Goal: Information Seeking & Learning: Check status

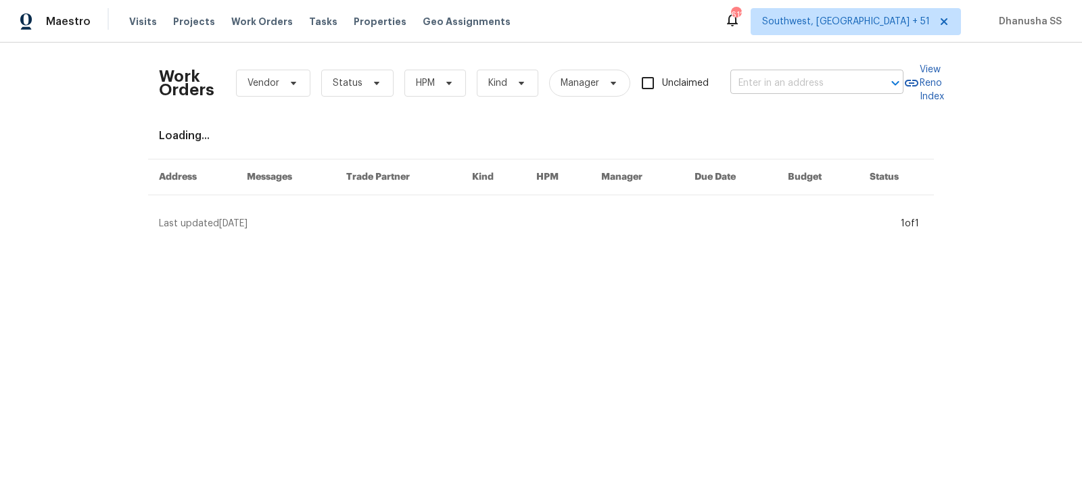
click at [754, 83] on input "text" at bounding box center [797, 83] width 135 height 21
paste input "12706 Forest Mill Dr, Midlothian, VA 23112"
type input "12706 Forest Mill Dr, Midlothian, VA 23112"
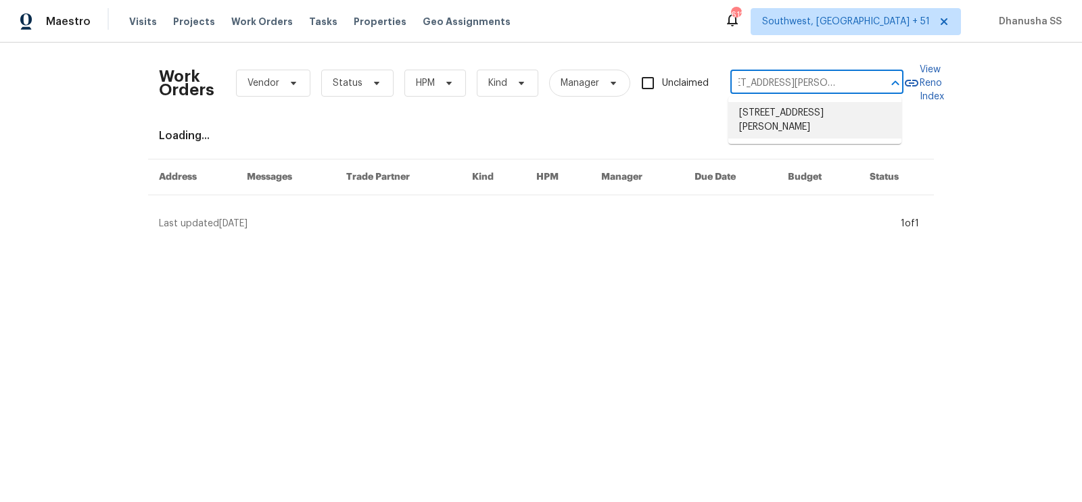
click at [758, 116] on li "12706 Forest Mill Dr, Midlothian, VA 23112" at bounding box center [814, 120] width 173 height 37
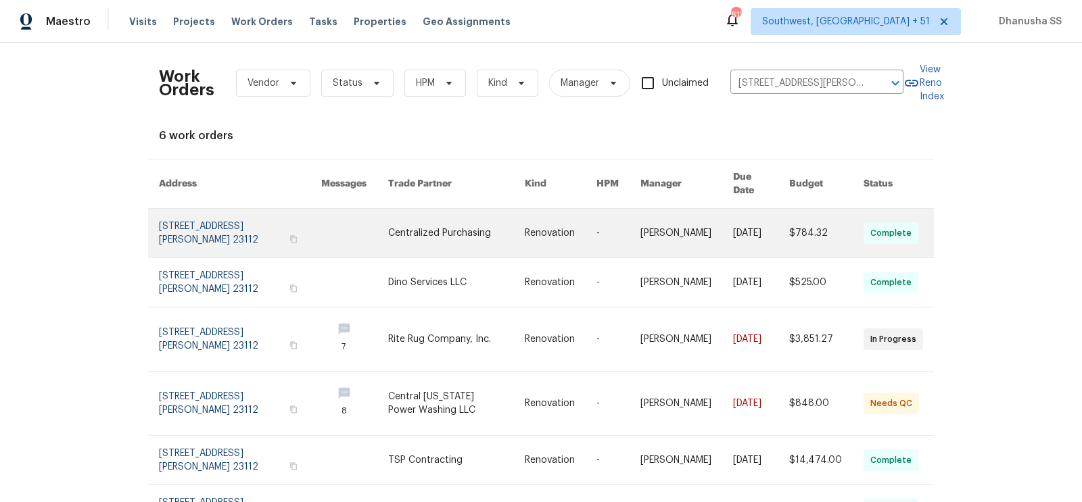
click at [368, 209] on link at bounding box center [354, 233] width 67 height 49
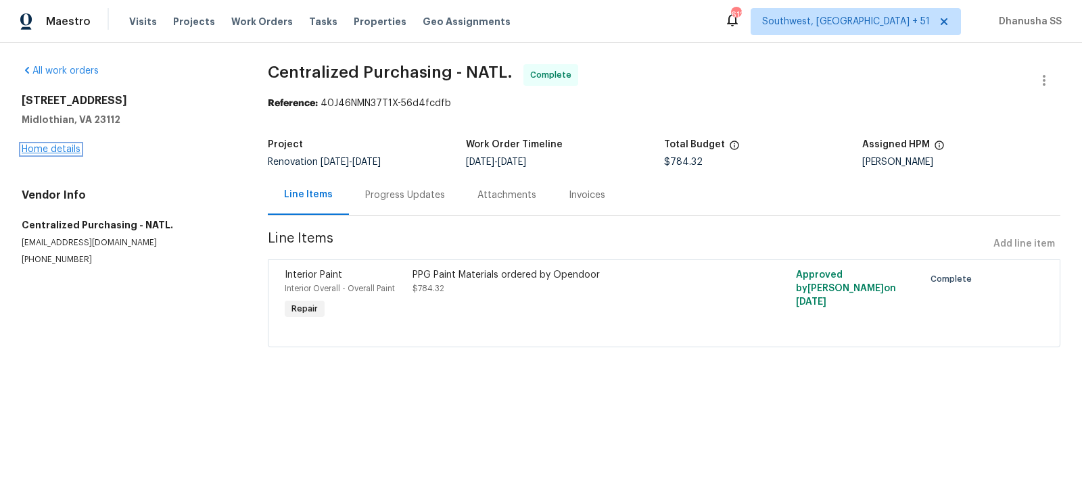
click at [63, 152] on link "Home details" at bounding box center [51, 149] width 59 height 9
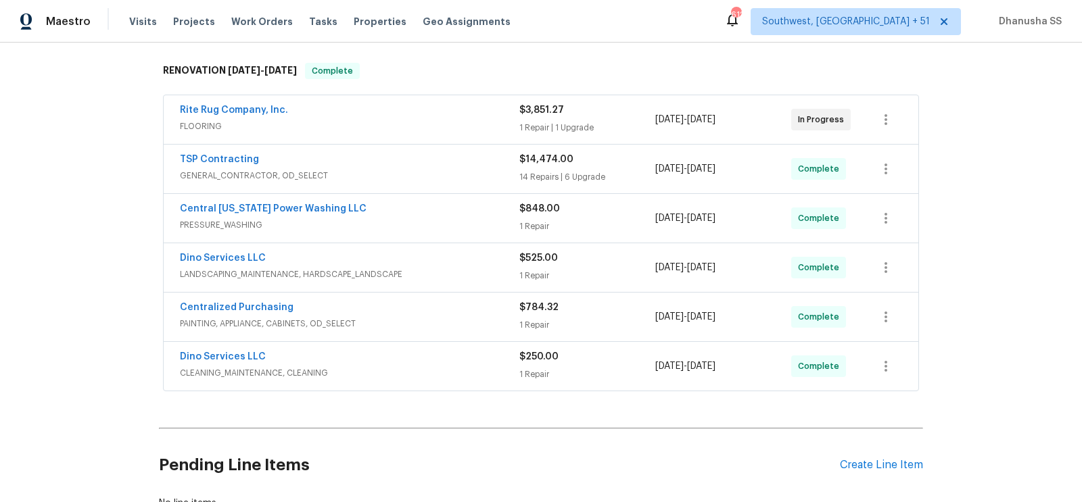
scroll to position [211, 0]
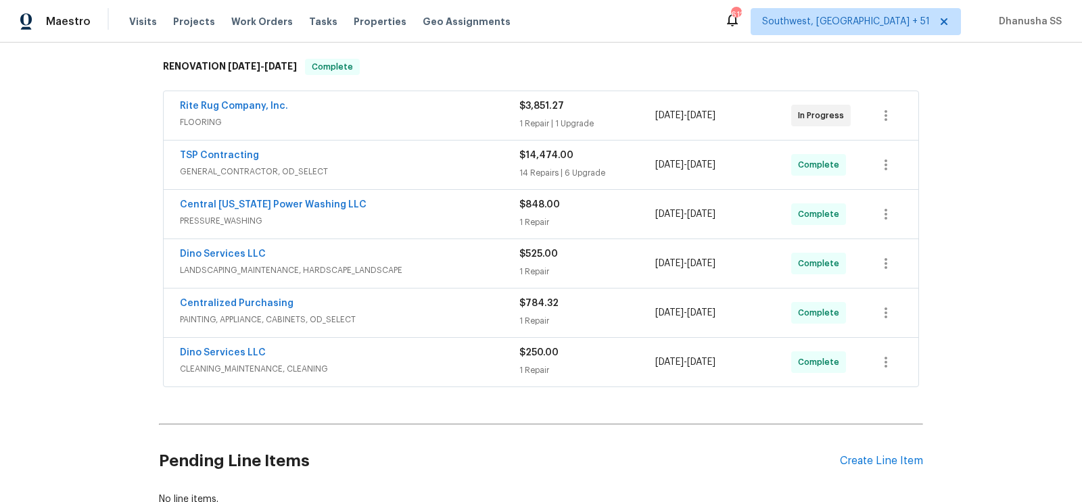
click at [467, 165] on span "GENERAL_CONTRACTOR, OD_SELECT" at bounding box center [349, 172] width 339 height 14
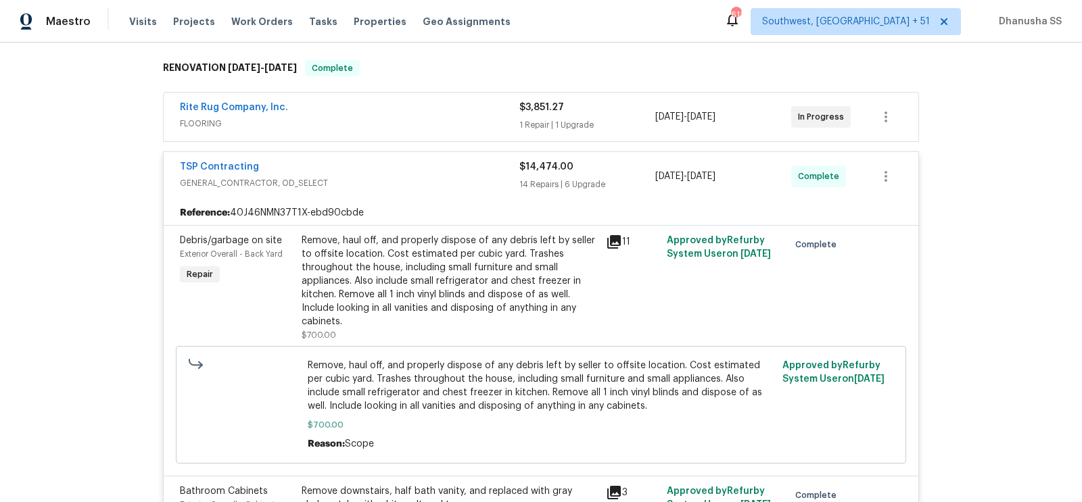
scroll to position [0, 0]
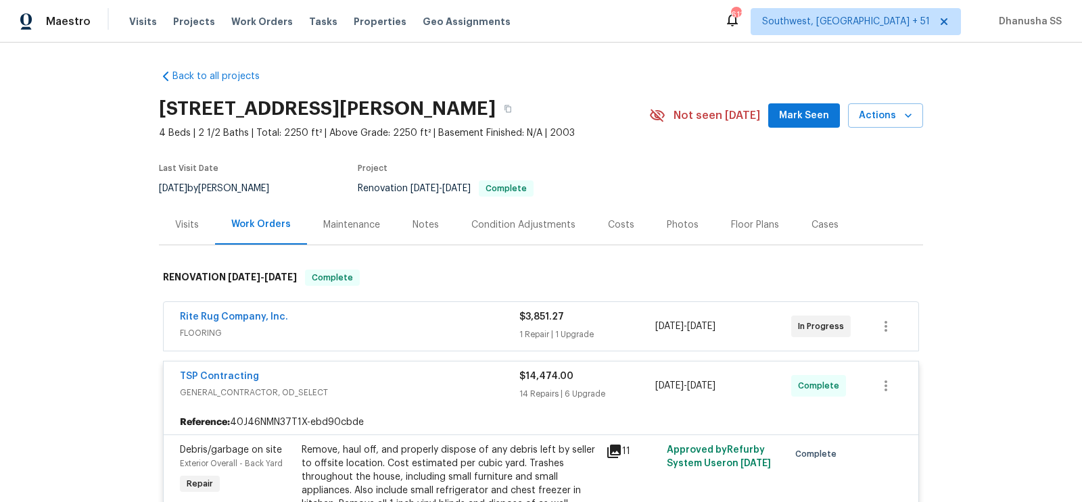
click at [433, 327] on span "FLOORING" at bounding box center [349, 334] width 339 height 14
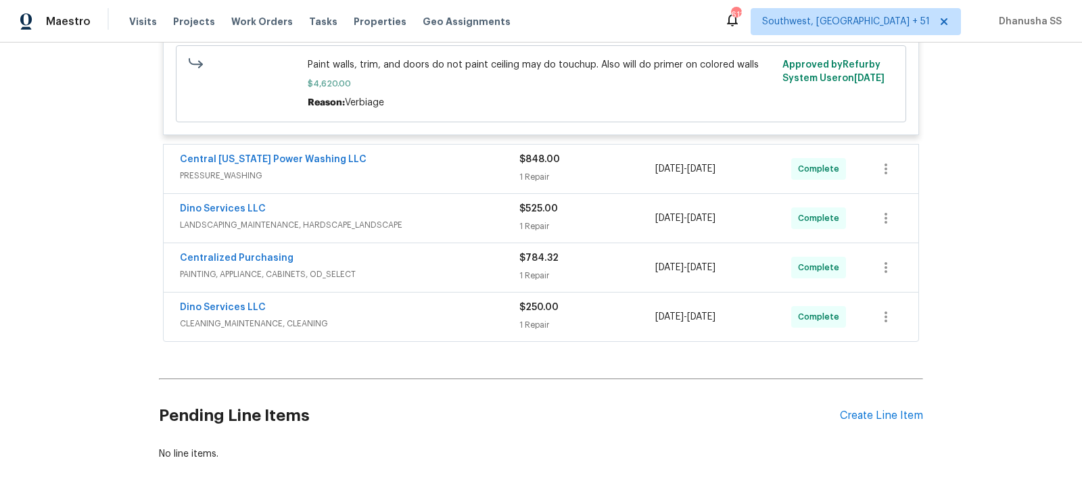
scroll to position [4334, 0]
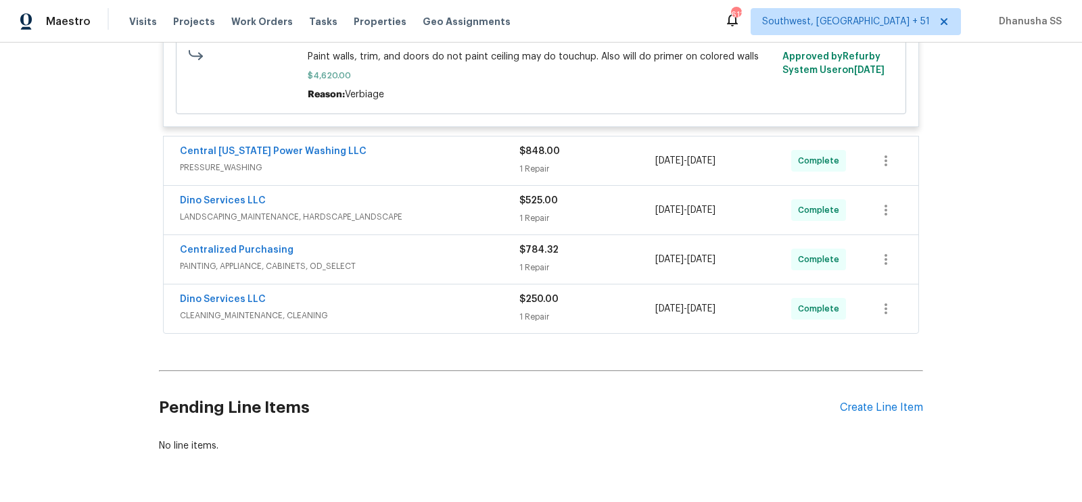
click at [460, 145] on div "Central Virginia Power Washing LLC" at bounding box center [349, 153] width 339 height 16
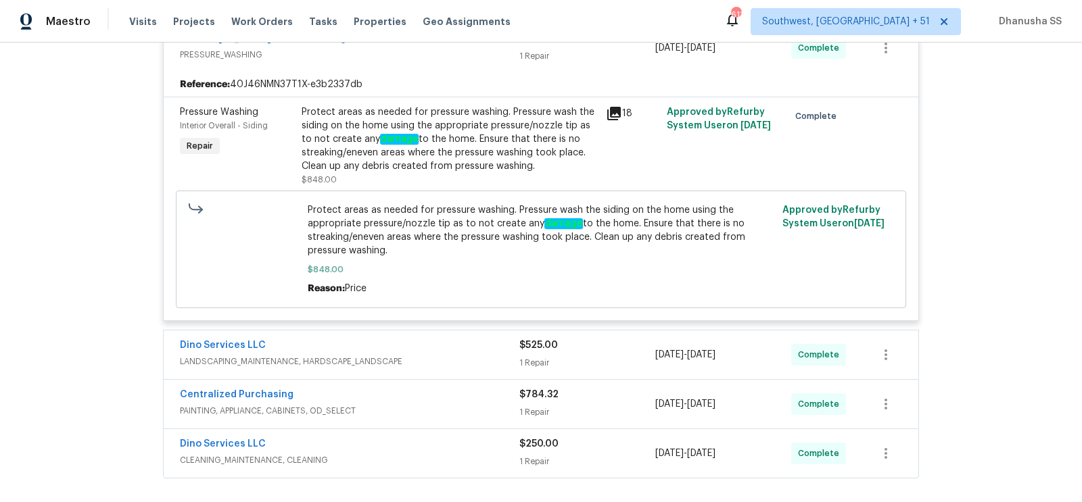
scroll to position [4613, 0]
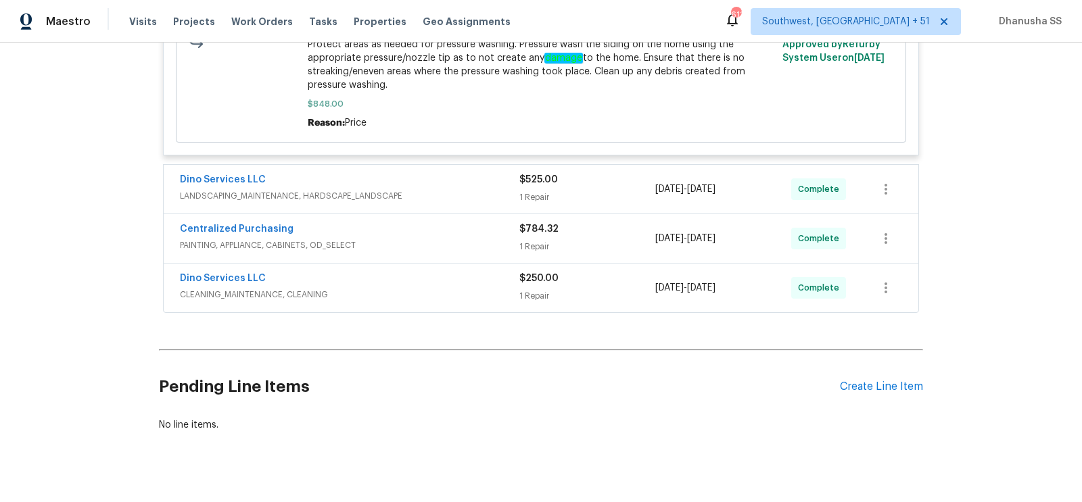
click at [493, 193] on span "LANDSCAPING_MAINTENANCE, HARDSCAPE_LANDSCAPE" at bounding box center [349, 196] width 339 height 14
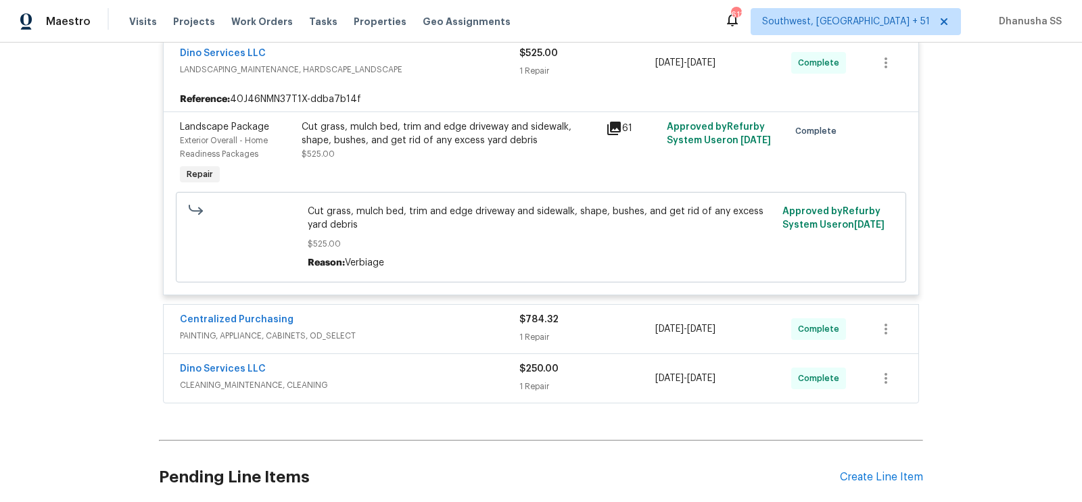
scroll to position [4808, 0]
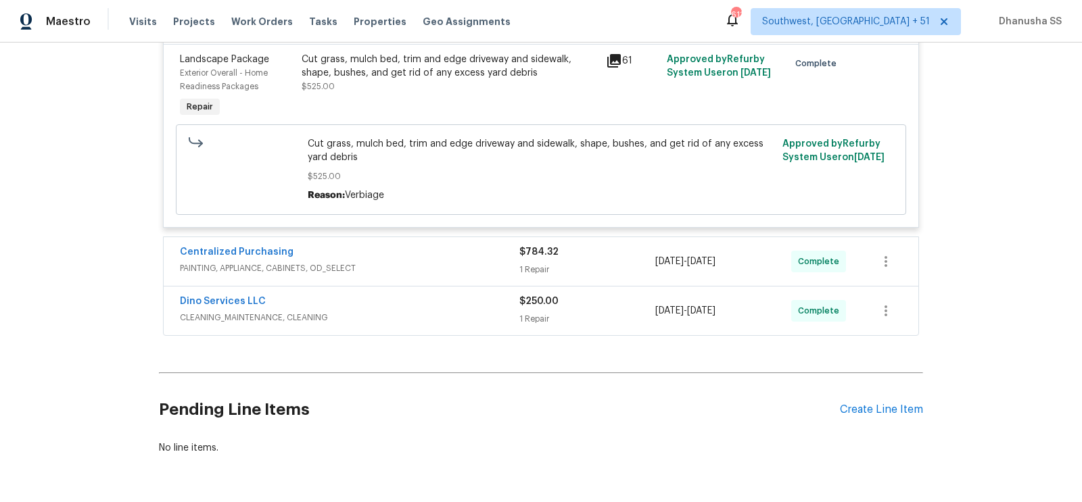
click at [451, 270] on span "PAINTING, APPLIANCE, CABINETS, OD_SELECT" at bounding box center [349, 269] width 339 height 14
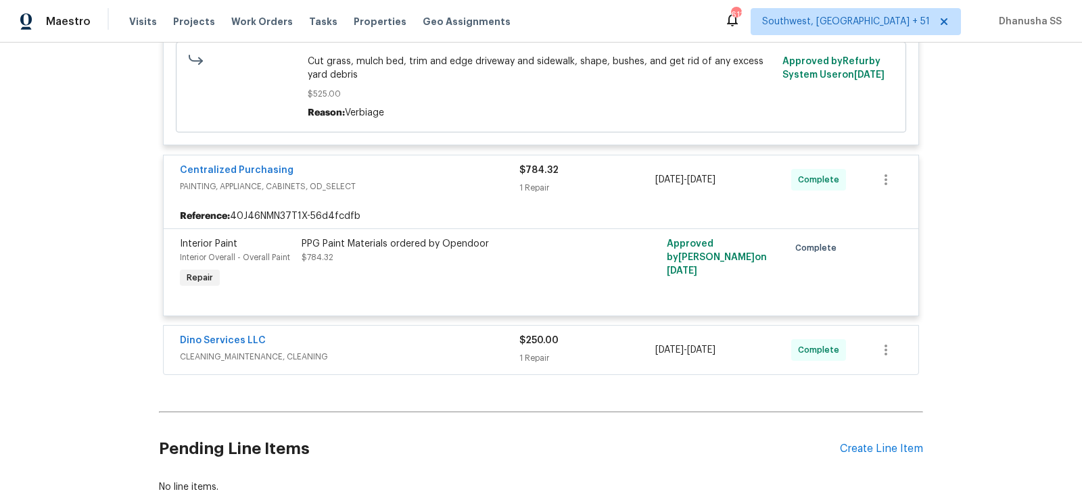
scroll to position [4970, 0]
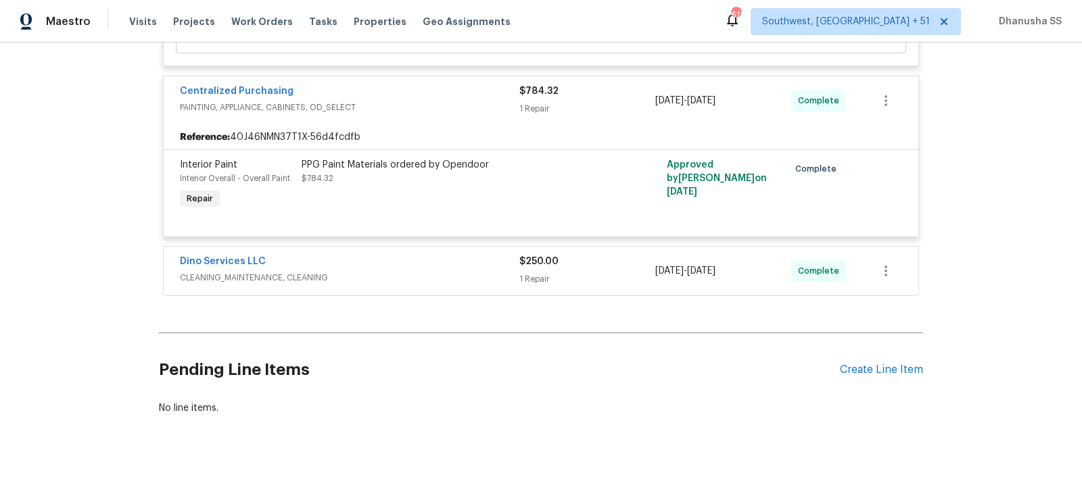
click at [451, 279] on span "CLEANING_MAINTENANCE, CLEANING" at bounding box center [349, 278] width 339 height 14
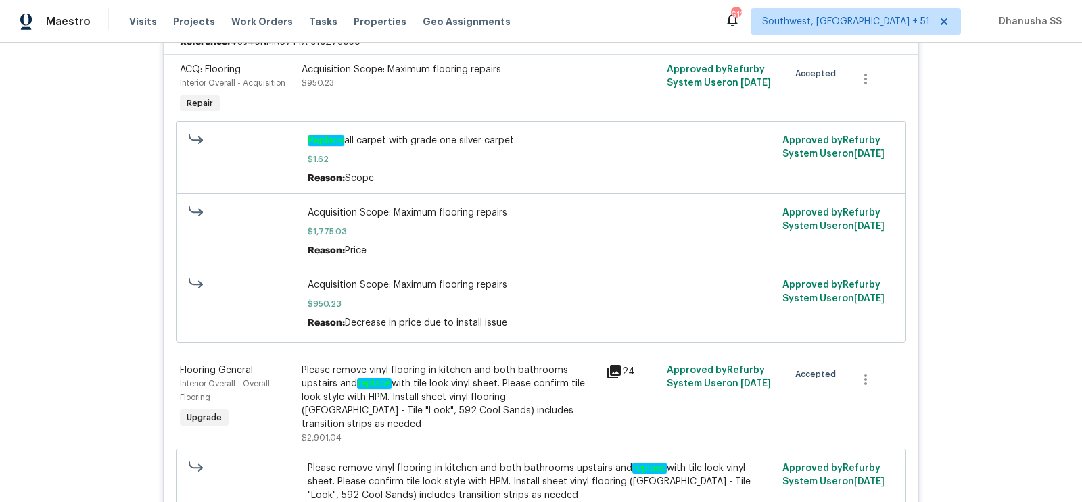
scroll to position [0, 0]
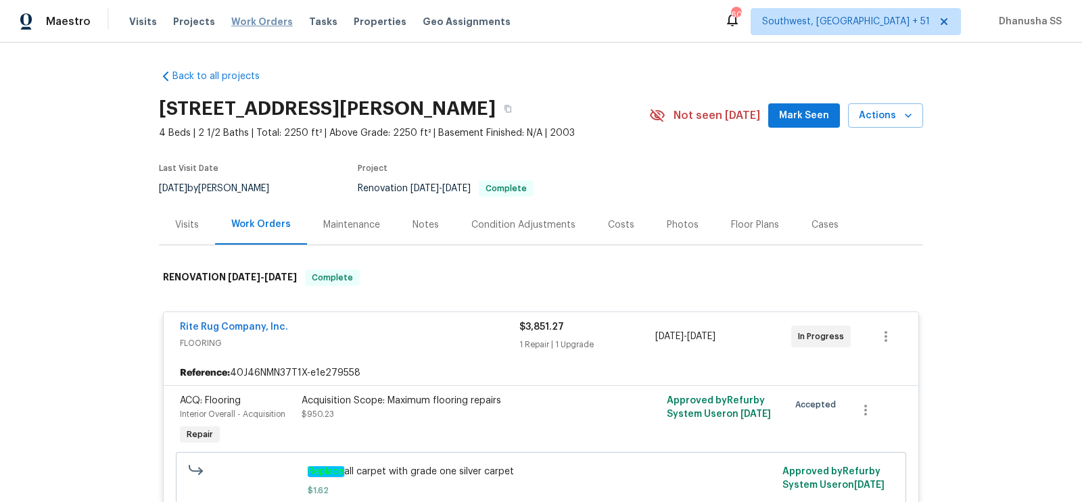
click at [236, 27] on span "Work Orders" at bounding box center [262, 22] width 62 height 14
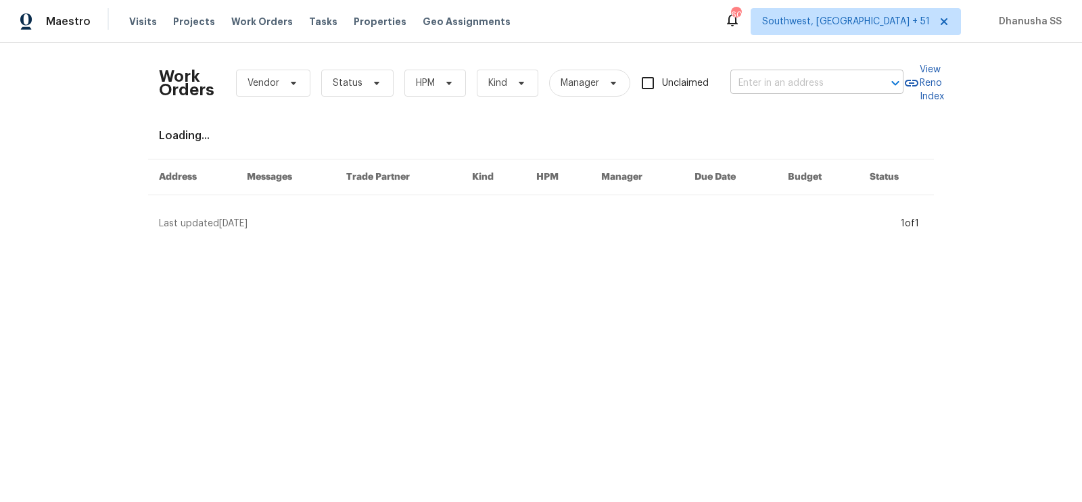
click at [826, 83] on input "text" at bounding box center [797, 83] width 135 height 21
paste input "18201 Waldrop Cv, Decatur, GA 30034"
type input "18201 Waldrop Cv, Decatur, GA 30034"
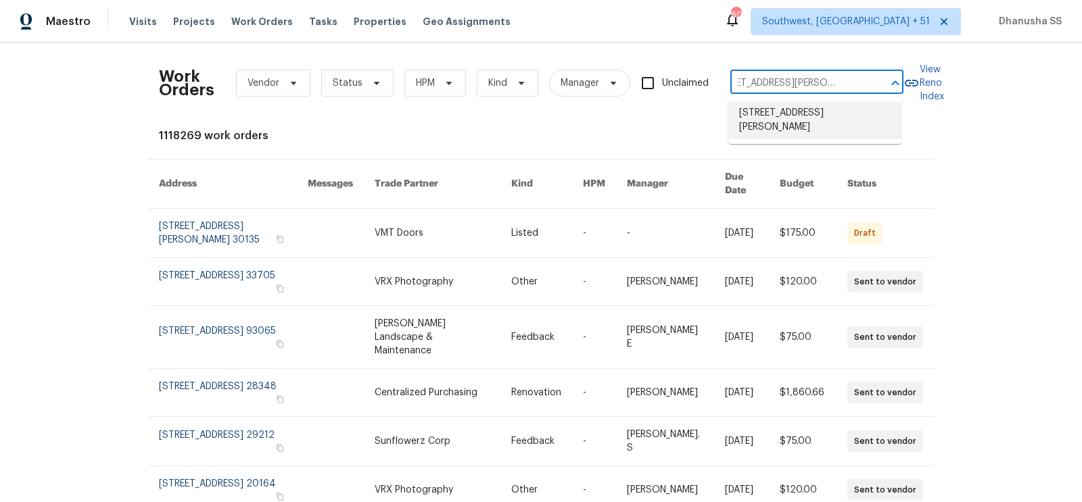
click at [849, 123] on li "18201 Waldrop Cv, Decatur, GA 30034" at bounding box center [814, 120] width 173 height 37
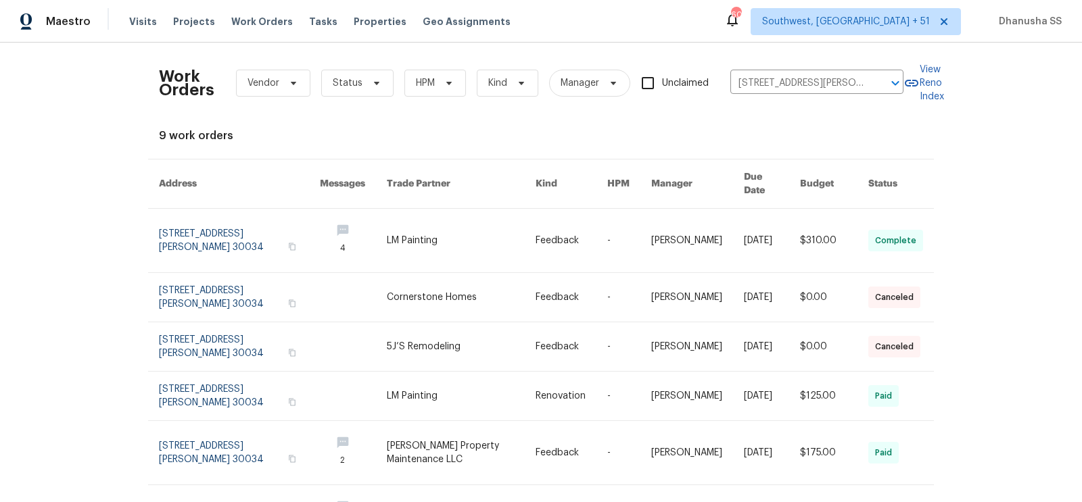
click at [542, 217] on link at bounding box center [572, 241] width 72 height 64
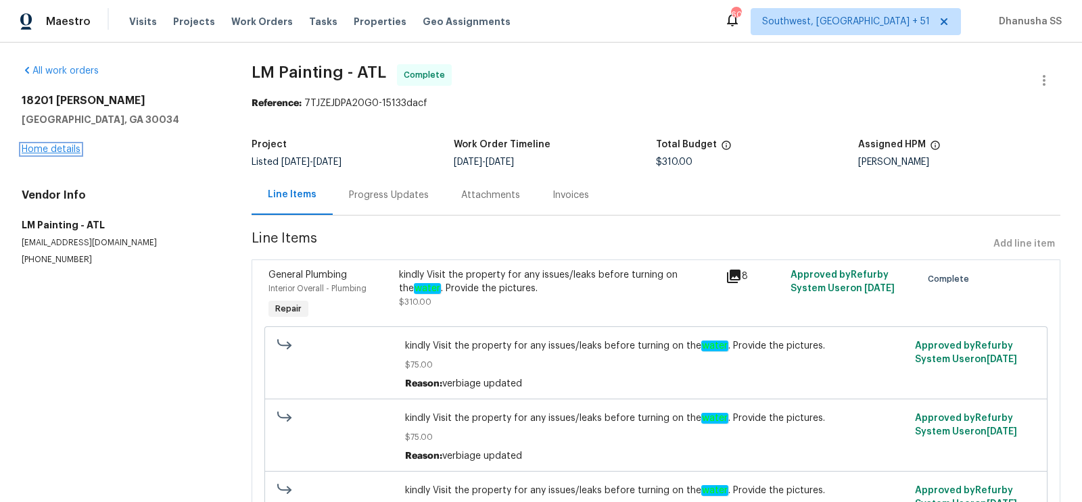
click at [76, 145] on link "Home details" at bounding box center [51, 149] width 59 height 9
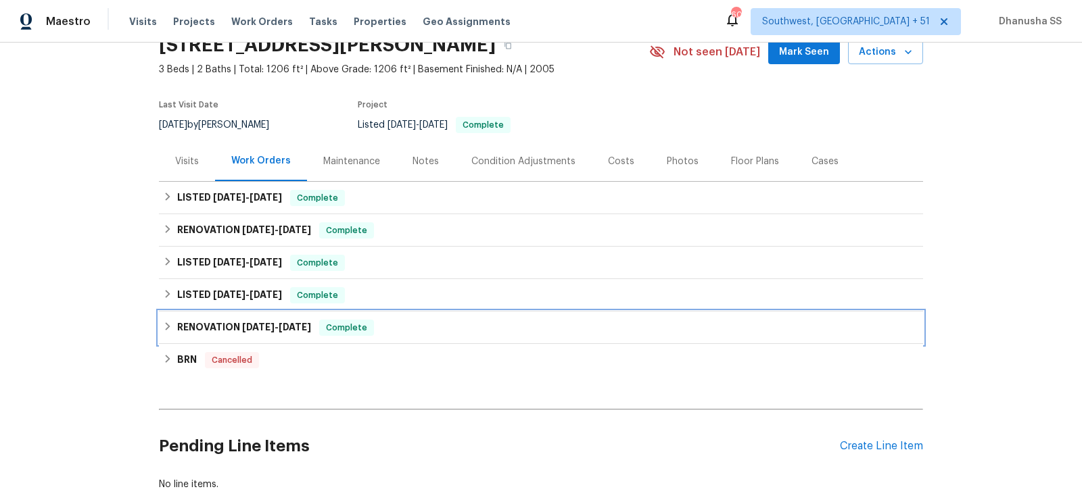
click at [418, 328] on div "RENOVATION 2/6/25 - 2/20/25 Complete" at bounding box center [541, 328] width 756 height 16
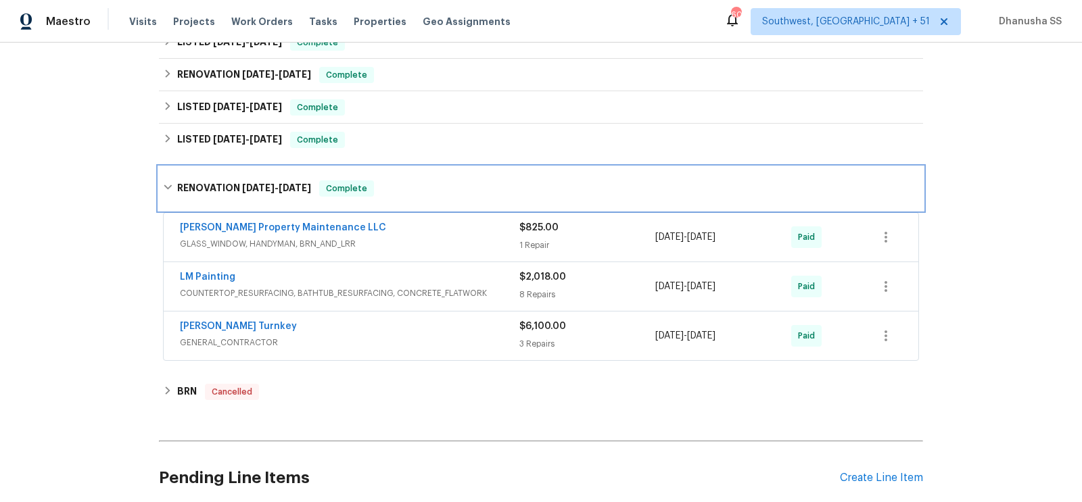
scroll to position [235, 0]
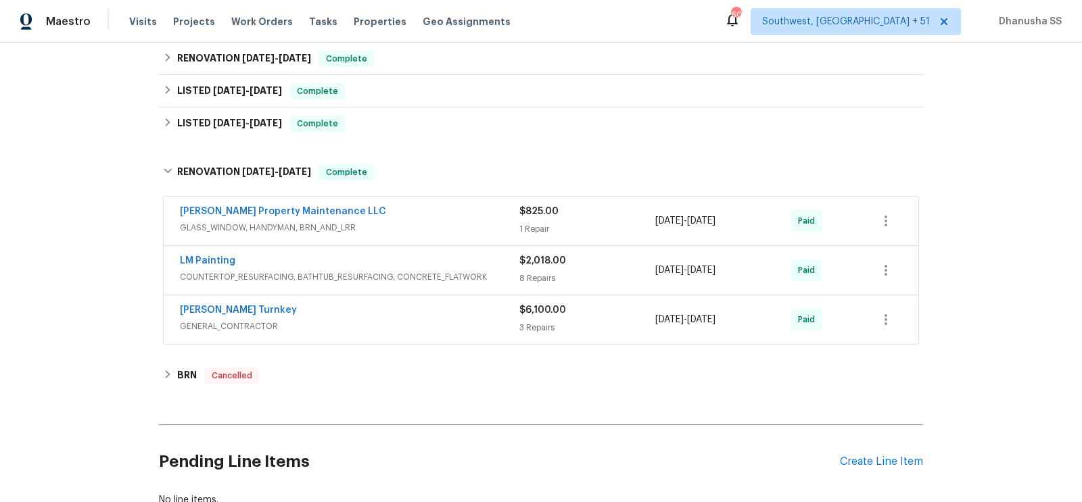
click at [482, 212] on div "Glen Property Maintenance LLC" at bounding box center [349, 213] width 339 height 16
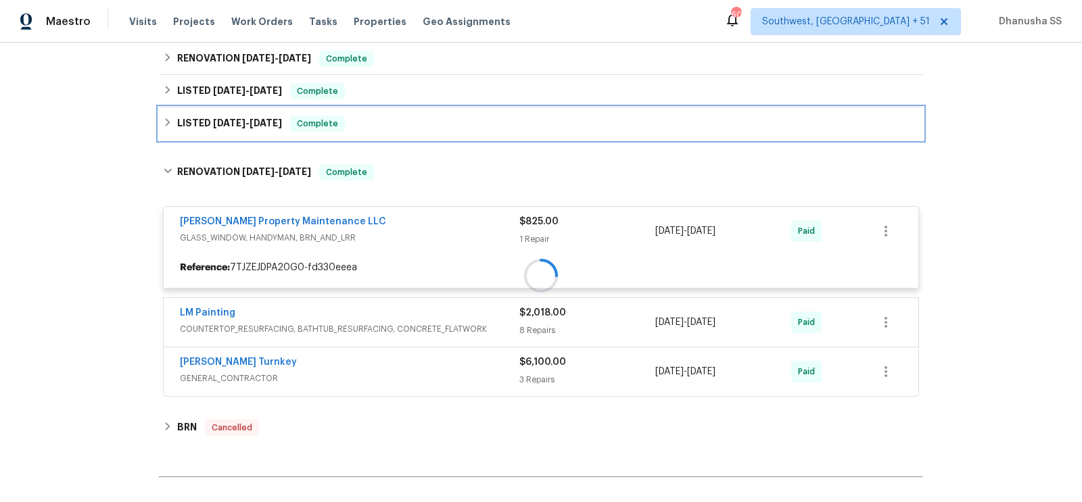
click at [467, 127] on div "LISTED 3/31/25 - 4/2/25 Complete" at bounding box center [541, 124] width 756 height 16
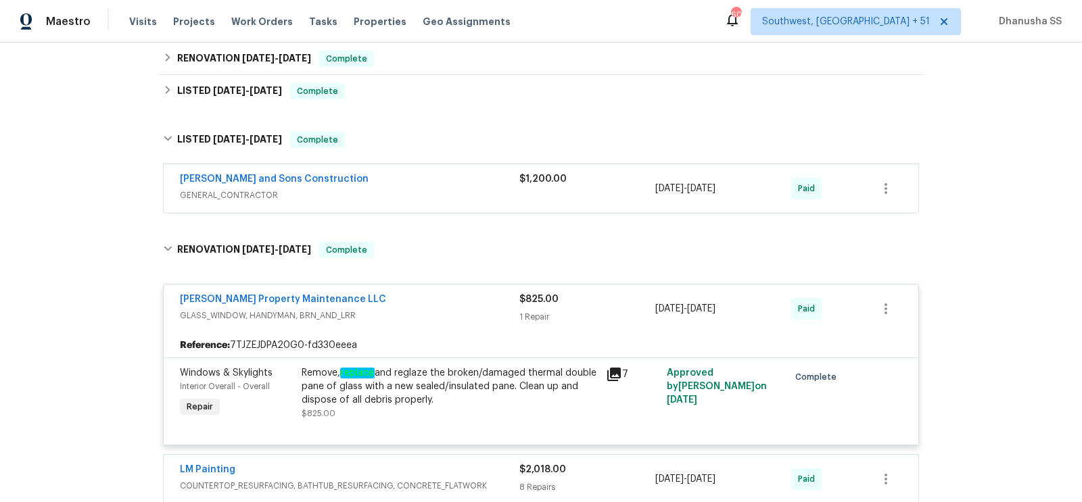
click at [479, 174] on div "Reyes and Sons Construction" at bounding box center [349, 180] width 339 height 16
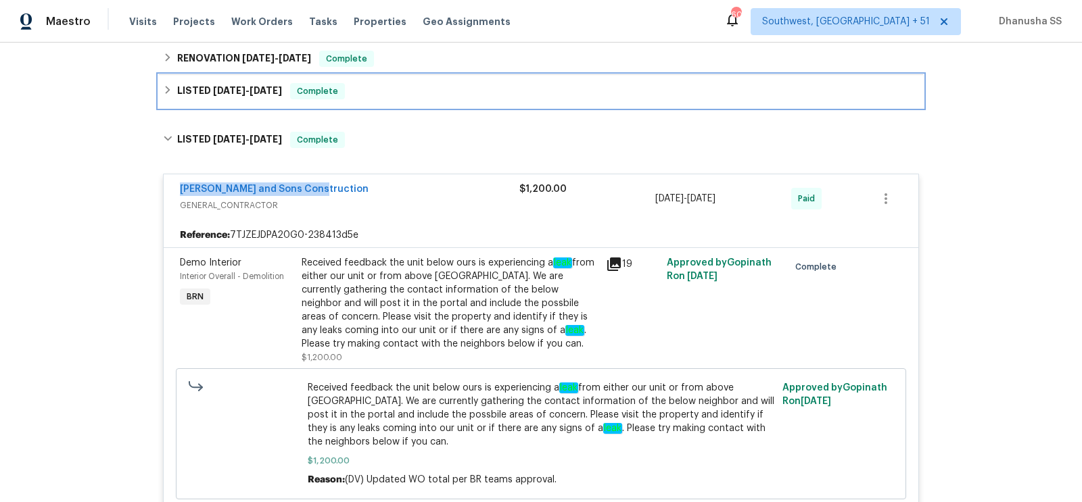
click at [410, 99] on div "LISTED 6/13/25 - 6/16/25 Complete" at bounding box center [541, 91] width 764 height 32
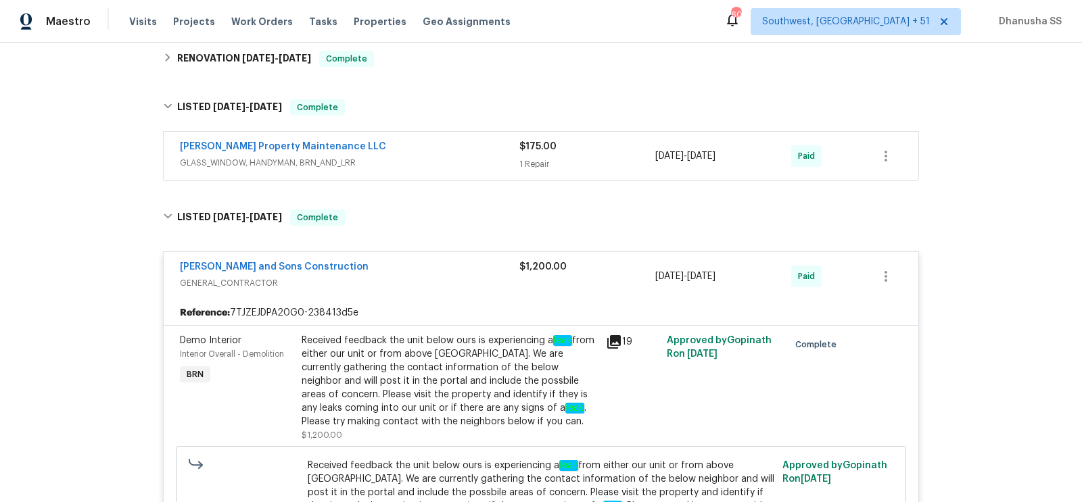
click at [436, 148] on div "Glen Property Maintenance LLC" at bounding box center [349, 148] width 339 height 16
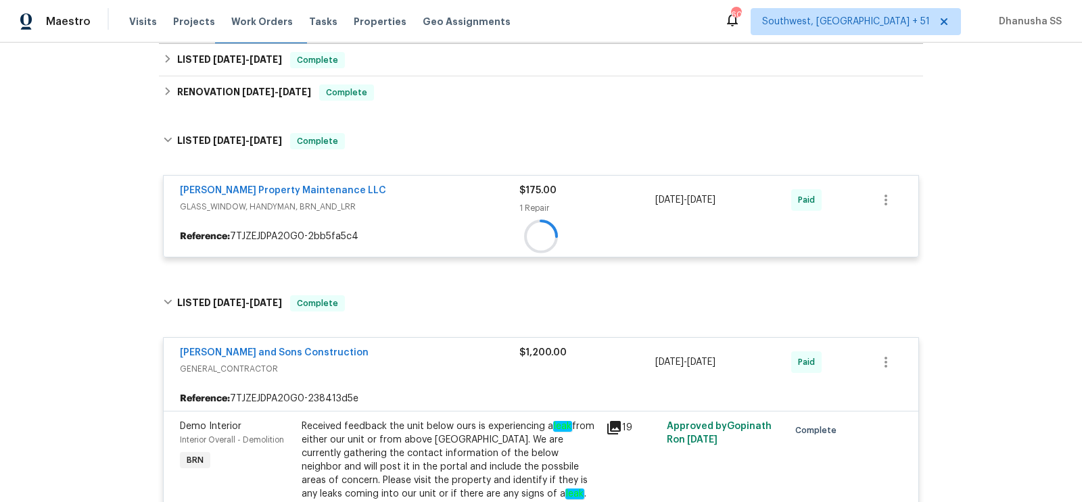
scroll to position [194, 0]
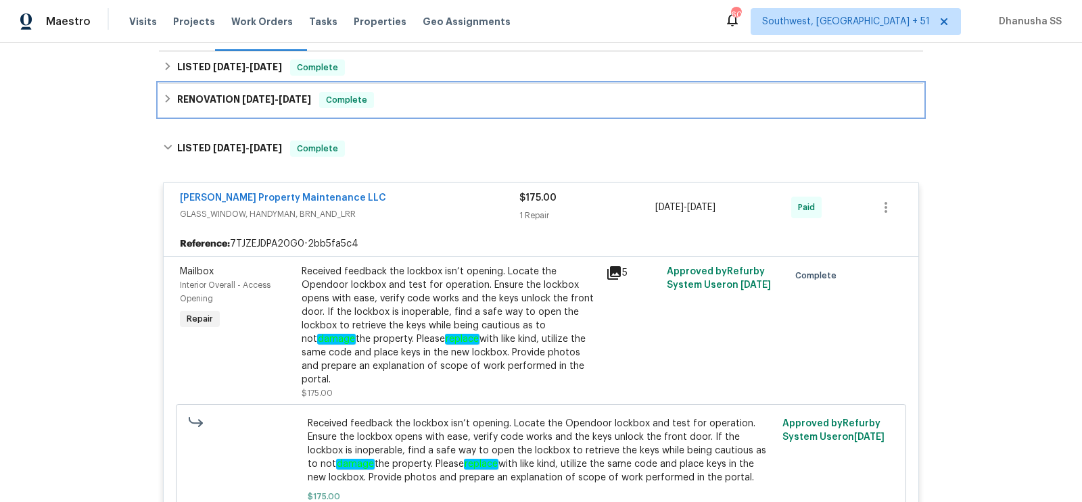
click at [424, 98] on div "RENOVATION 6/19/25 - 6/23/25 Complete" at bounding box center [541, 100] width 756 height 16
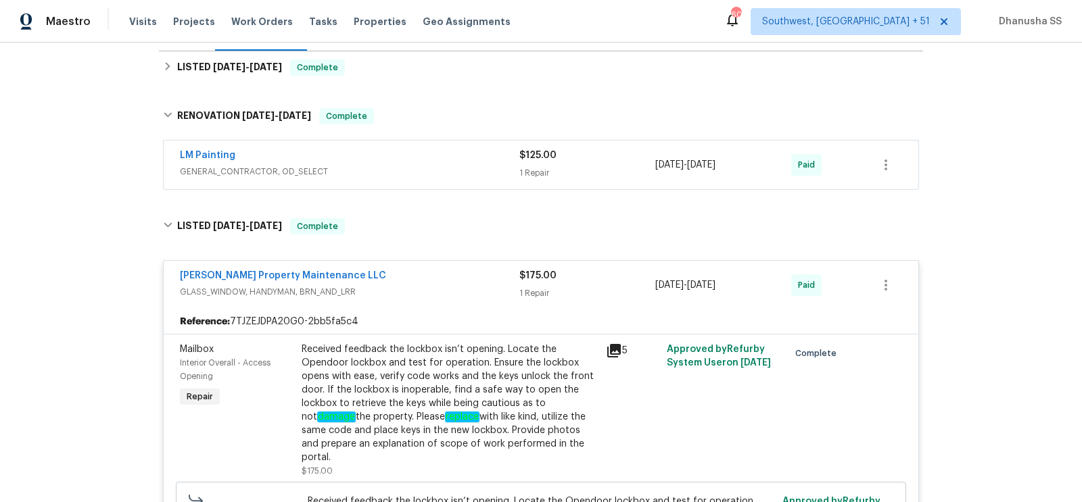
click at [446, 172] on span "GENERAL_CONTRACTOR, OD_SELECT" at bounding box center [349, 172] width 339 height 14
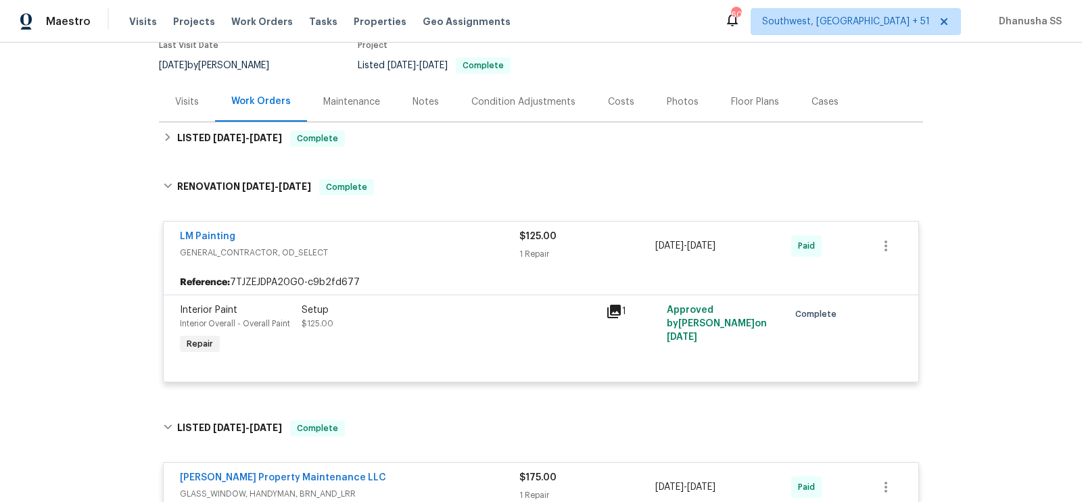
scroll to position [72, 0]
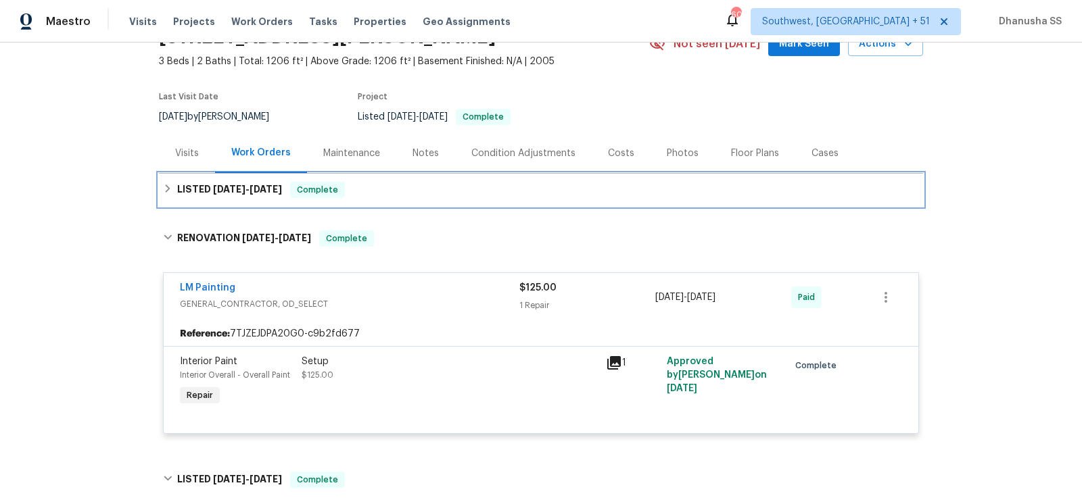
click at [393, 177] on div "LISTED 9/5/25 - 9/19/25 Complete" at bounding box center [541, 190] width 764 height 32
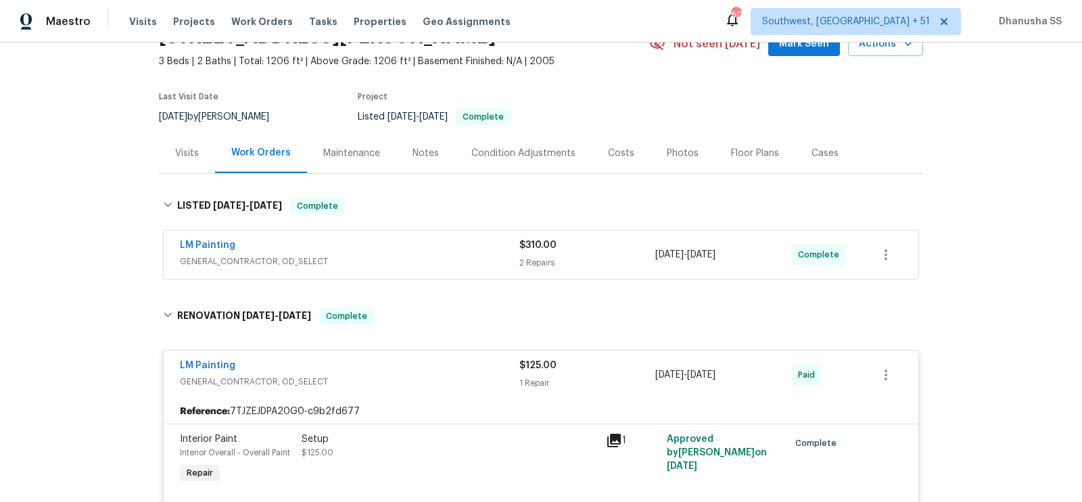
click at [468, 258] on span "GENERAL_CONTRACTOR, OD_SELECT" at bounding box center [349, 262] width 339 height 14
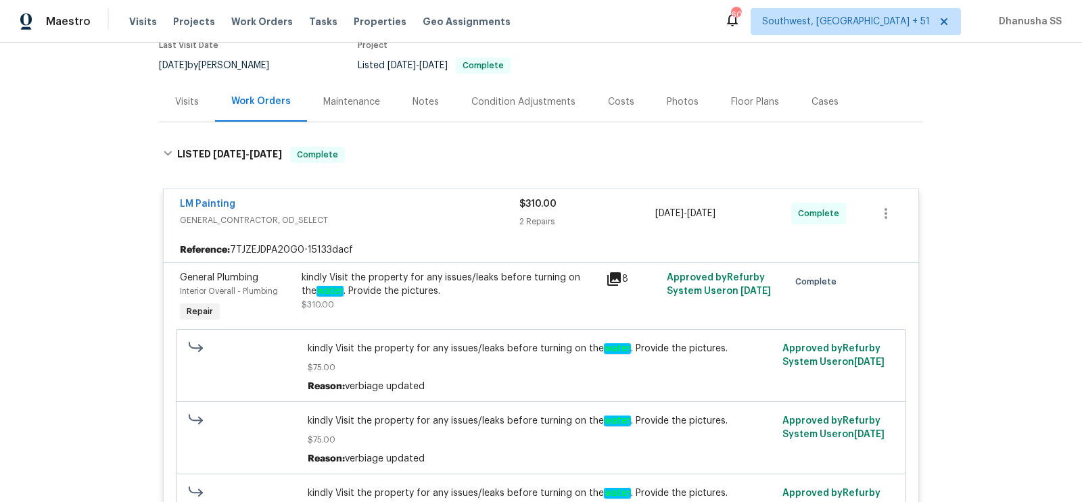
scroll to position [118, 0]
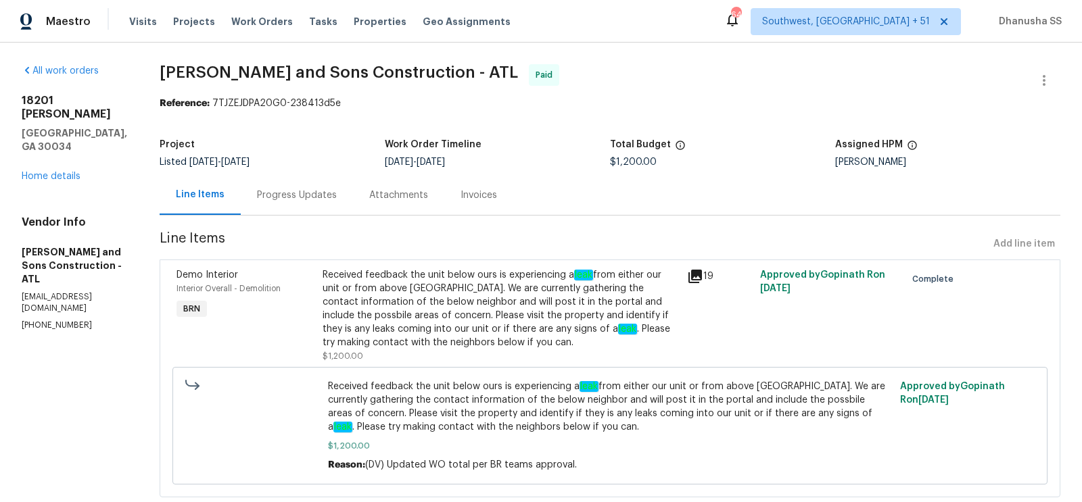
click at [277, 187] on div "Progress Updates" at bounding box center [297, 195] width 112 height 40
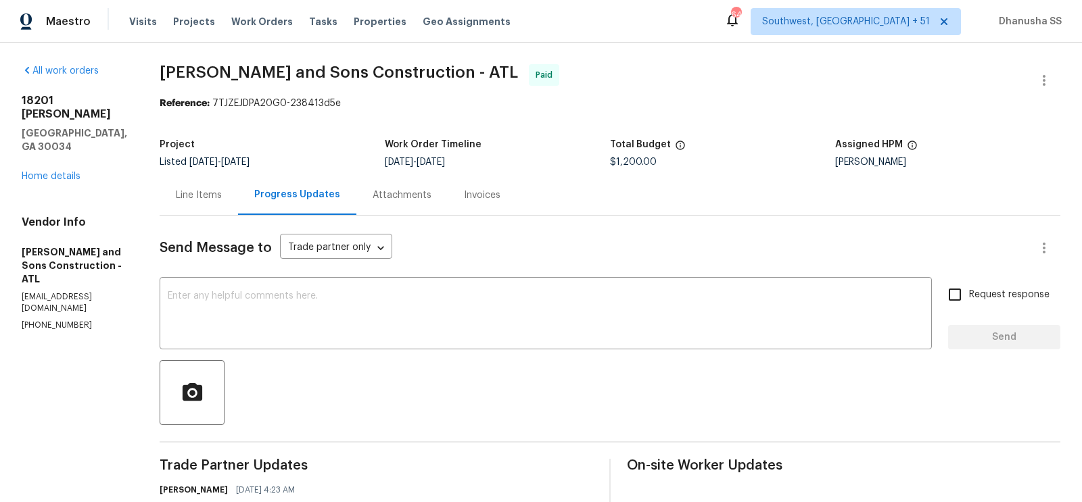
click at [166, 203] on div "Line Items" at bounding box center [199, 195] width 78 height 40
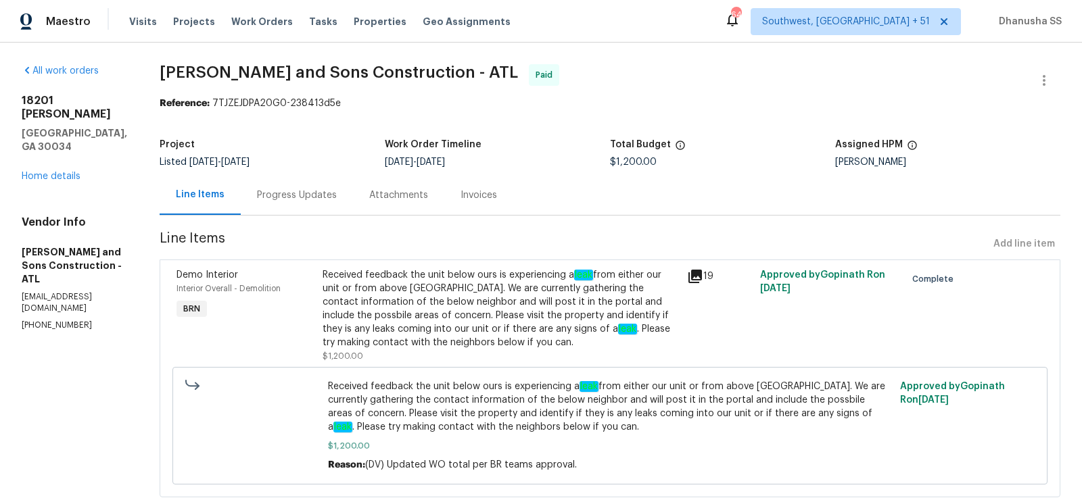
scroll to position [34, 0]
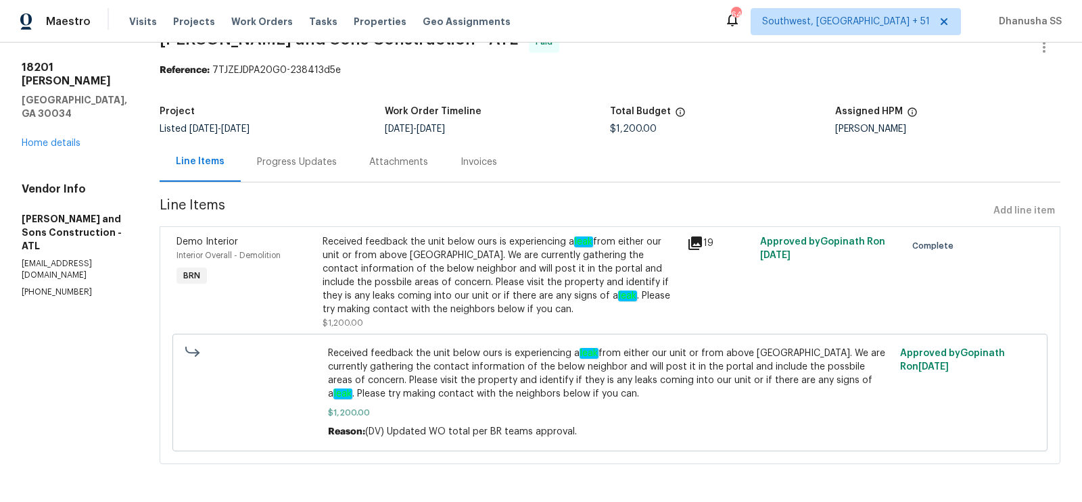
click at [280, 174] on div "Progress Updates" at bounding box center [297, 162] width 112 height 40
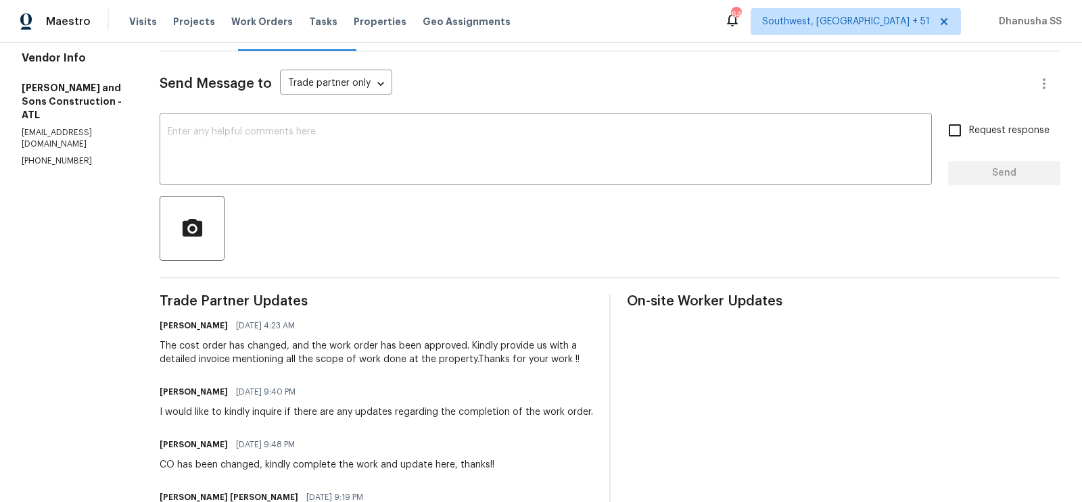
scroll to position [143, 0]
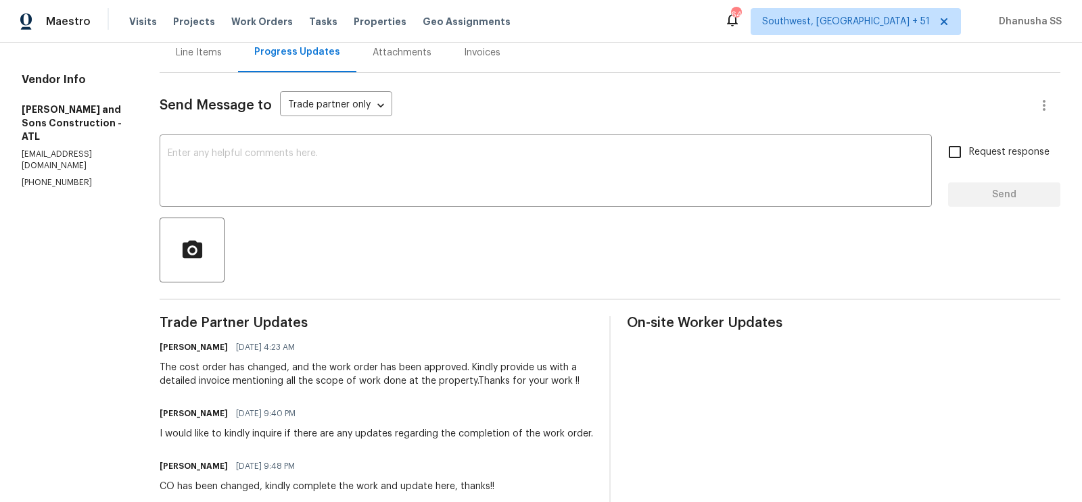
click at [191, 54] on div "Line Items" at bounding box center [199, 53] width 46 height 14
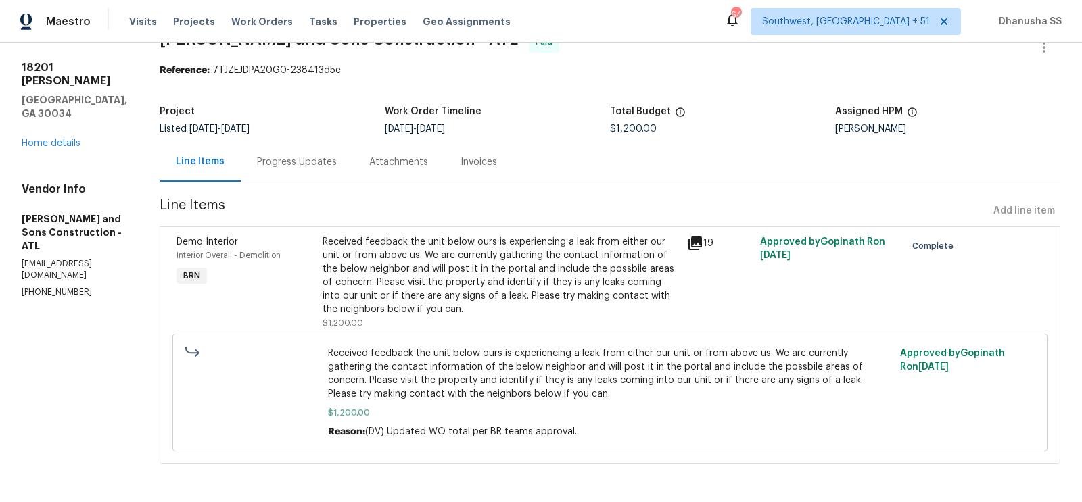
scroll to position [34, 0]
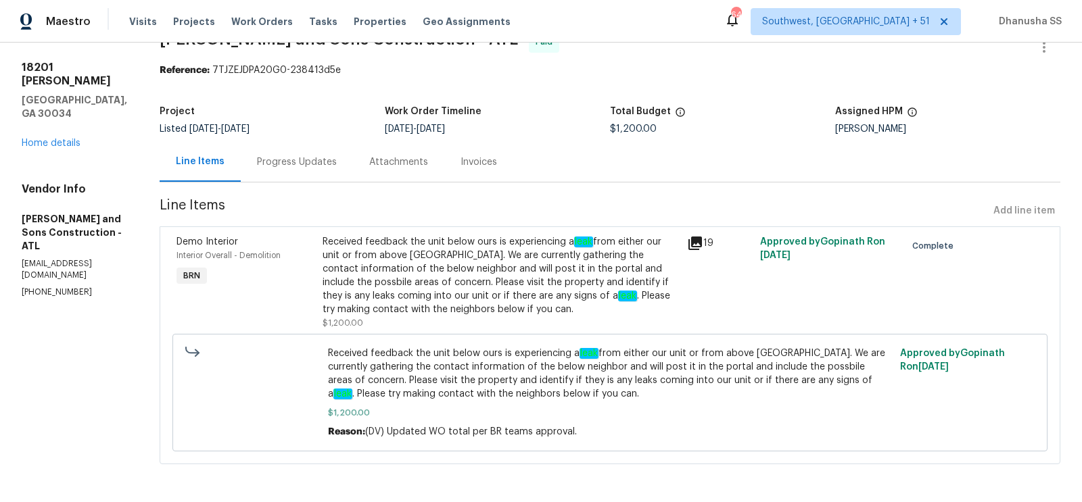
click at [267, 161] on div "Progress Updates" at bounding box center [297, 163] width 80 height 14
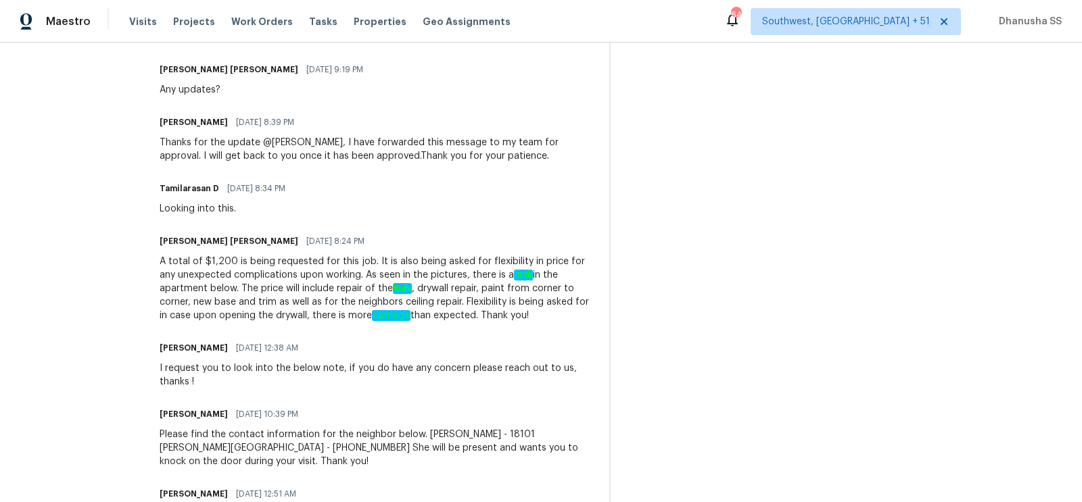
scroll to position [690, 0]
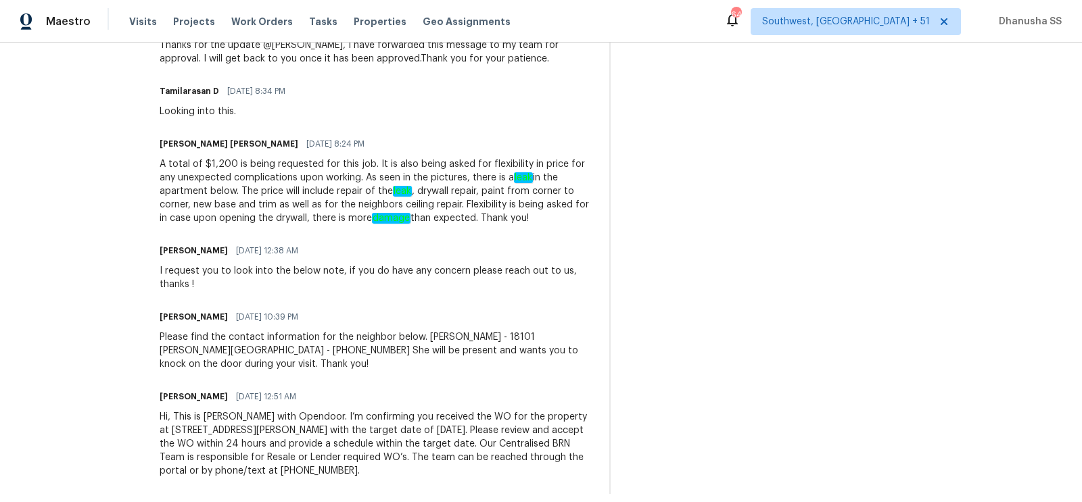
drag, startPoint x: 433, startPoint y: 176, endPoint x: 582, endPoint y: 188, distance: 148.5
click at [582, 189] on div "A total of $1,200 is being requested for this job. It is also being asked for f…" at bounding box center [376, 192] width 433 height 68
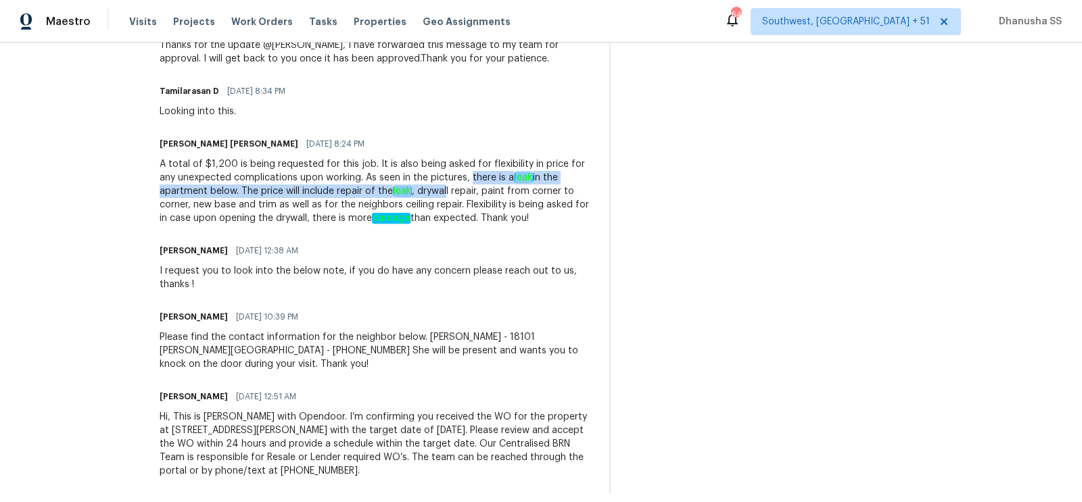
drag, startPoint x: 433, startPoint y: 179, endPoint x: 382, endPoint y: 193, distance: 53.3
click at [382, 193] on div "A total of $1,200 is being requested for this job. It is also being asked for f…" at bounding box center [376, 192] width 433 height 68
click at [393, 197] on em "leak" at bounding box center [402, 191] width 19 height 11
drag, startPoint x: 268, startPoint y: 193, endPoint x: 408, endPoint y: 194, distance: 140.6
click at [408, 194] on div "A total of $1,200 is being requested for this job. It is also being asked for f…" at bounding box center [376, 192] width 433 height 68
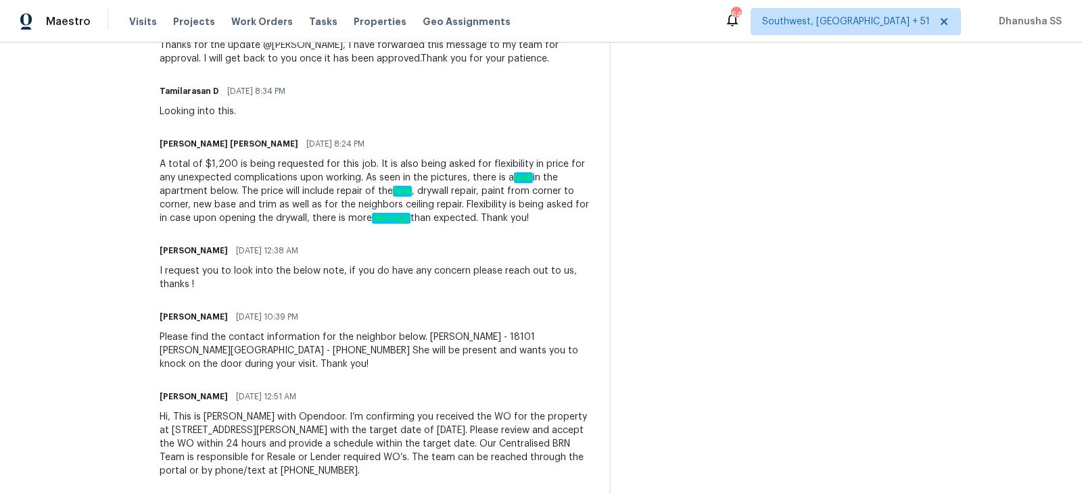
click at [412, 195] on div "A total of $1,200 is being requested for this job. It is also being asked for f…" at bounding box center [376, 192] width 433 height 68
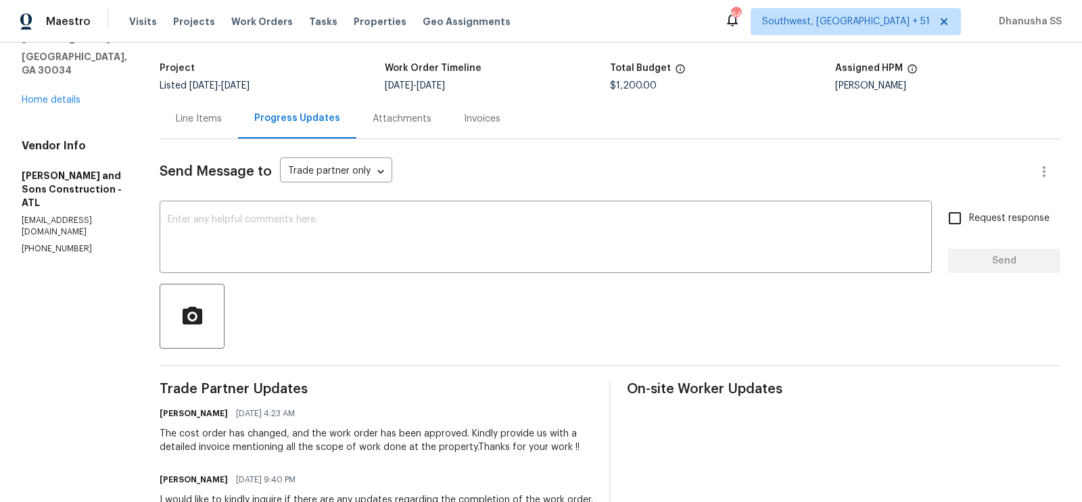
scroll to position [0, 0]
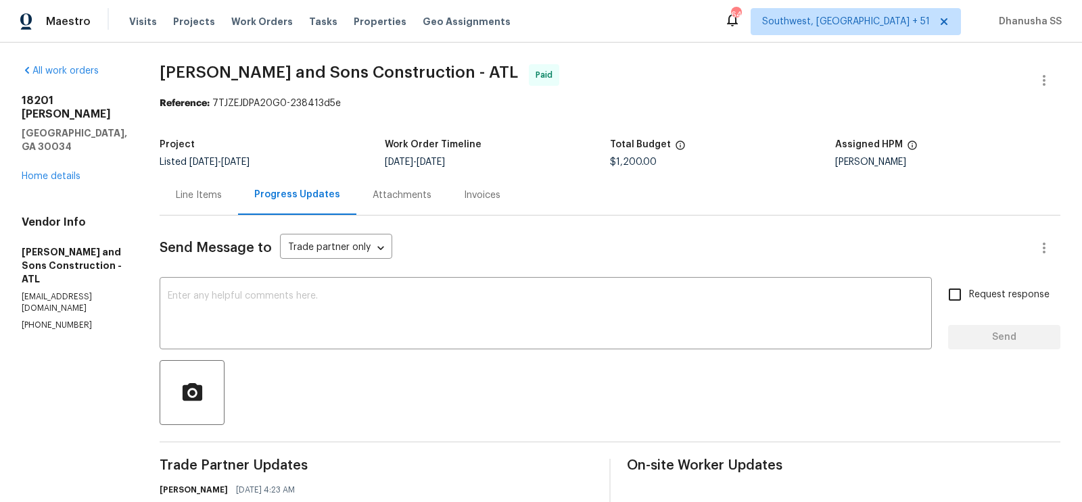
click at [189, 195] on div "Line Items" at bounding box center [199, 196] width 46 height 14
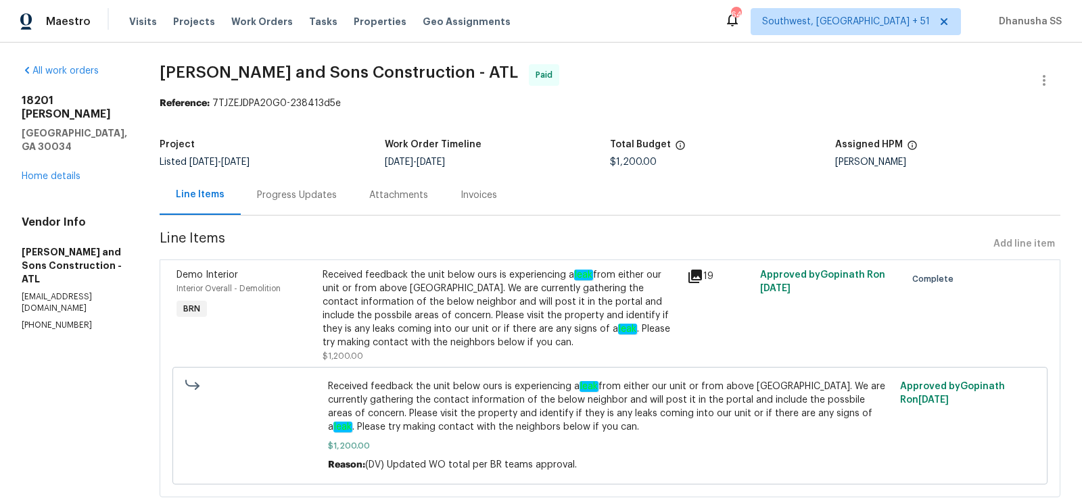
scroll to position [34, 0]
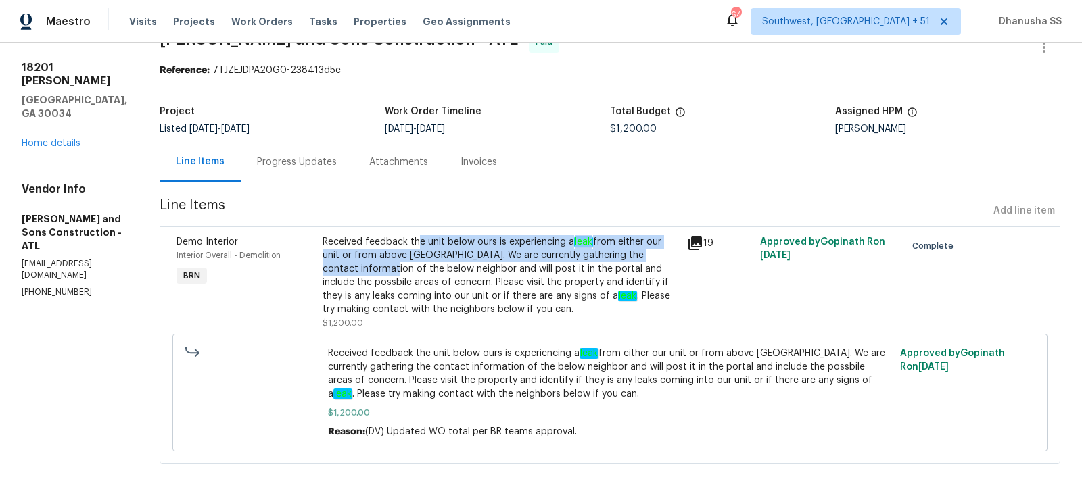
drag, startPoint x: 403, startPoint y: 237, endPoint x: 659, endPoint y: 260, distance: 256.6
click at [659, 260] on div "Received feedback the unit below ours is experiencing a leak from either our un…" at bounding box center [501, 275] width 356 height 81
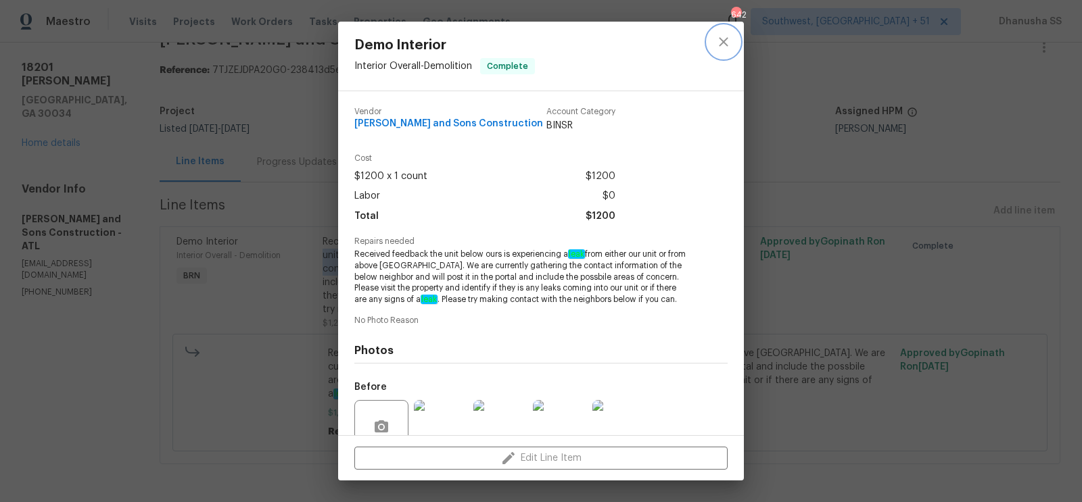
click at [730, 41] on icon "close" at bounding box center [723, 42] width 16 height 16
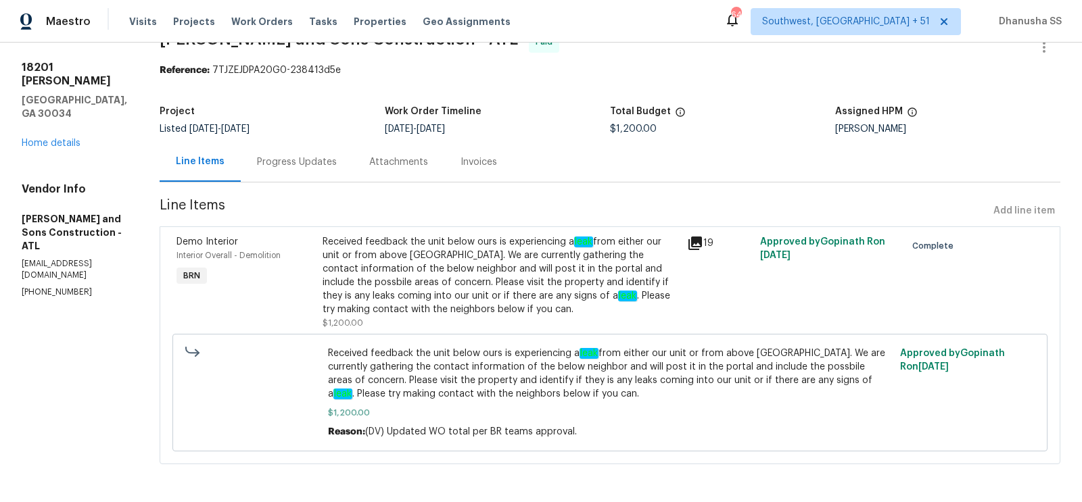
click at [257, 156] on div "Progress Updates" at bounding box center [297, 163] width 80 height 14
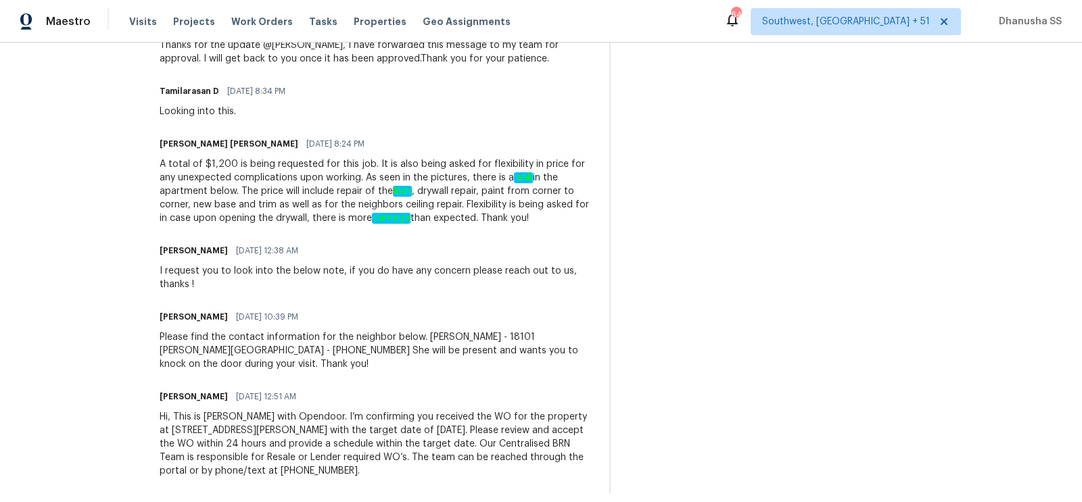
scroll to position [686, 0]
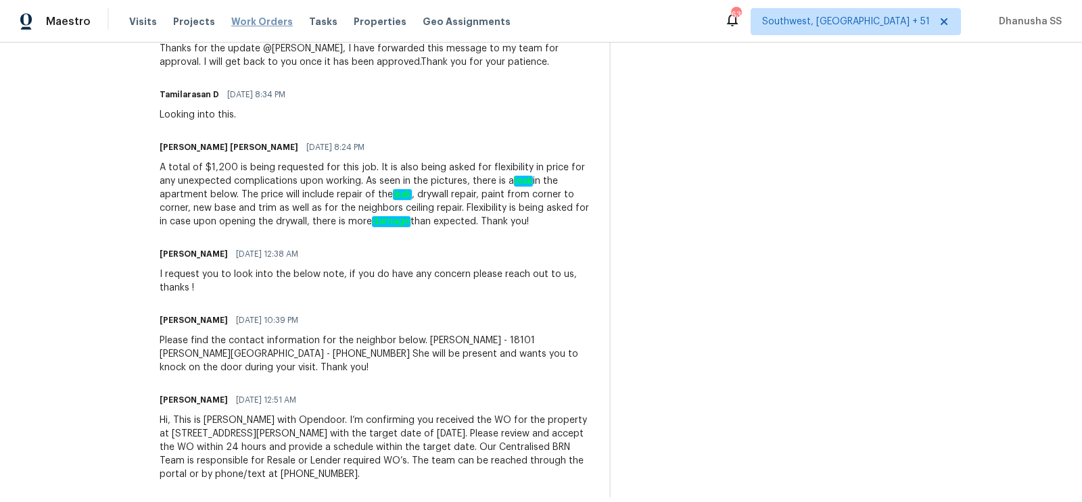
click at [255, 16] on span "Work Orders" at bounding box center [262, 22] width 62 height 14
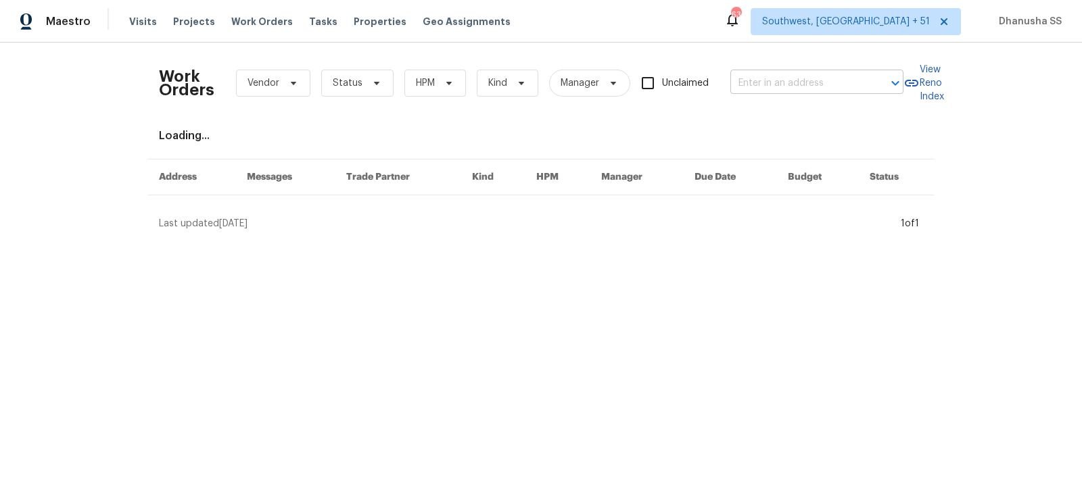
click at [790, 83] on input "text" at bounding box center [797, 83] width 135 height 21
paste input "6113 Shadowlake Dr, Apollo Beach, FL 33572"
type input "6113 Shadowlake Dr, Apollo Beach, FL 33572"
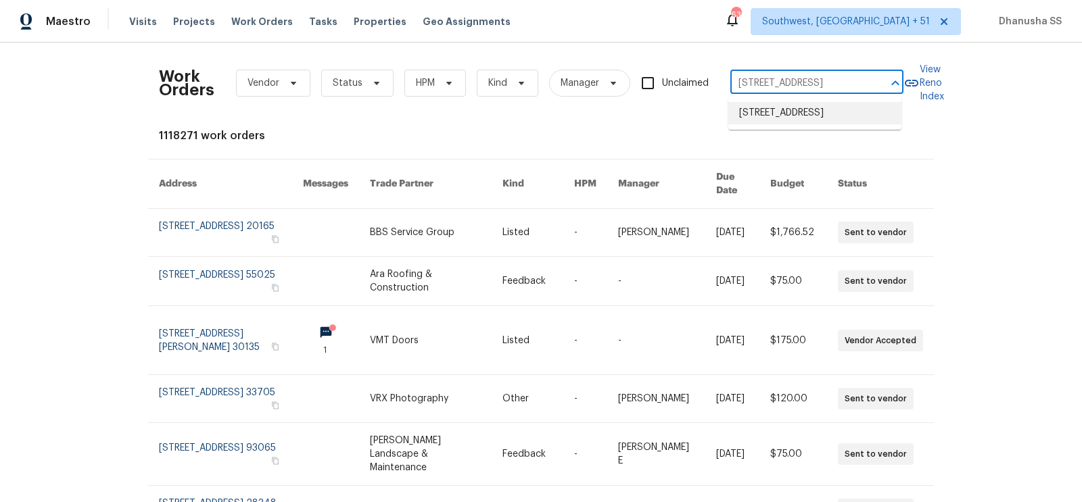
click at [793, 122] on li "6113 Shadowlake Dr, Apollo Beach, FL 33572" at bounding box center [814, 113] width 173 height 22
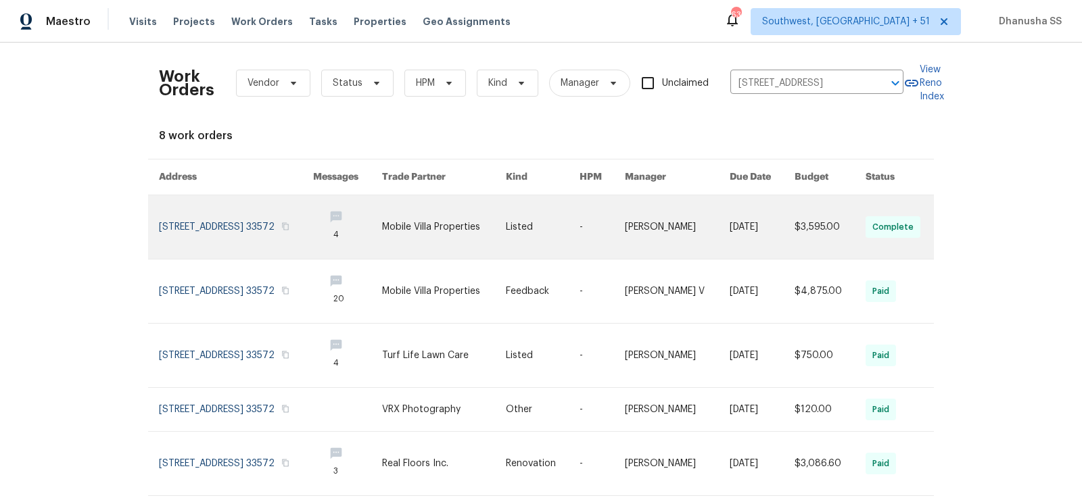
click at [621, 220] on link at bounding box center [601, 227] width 45 height 64
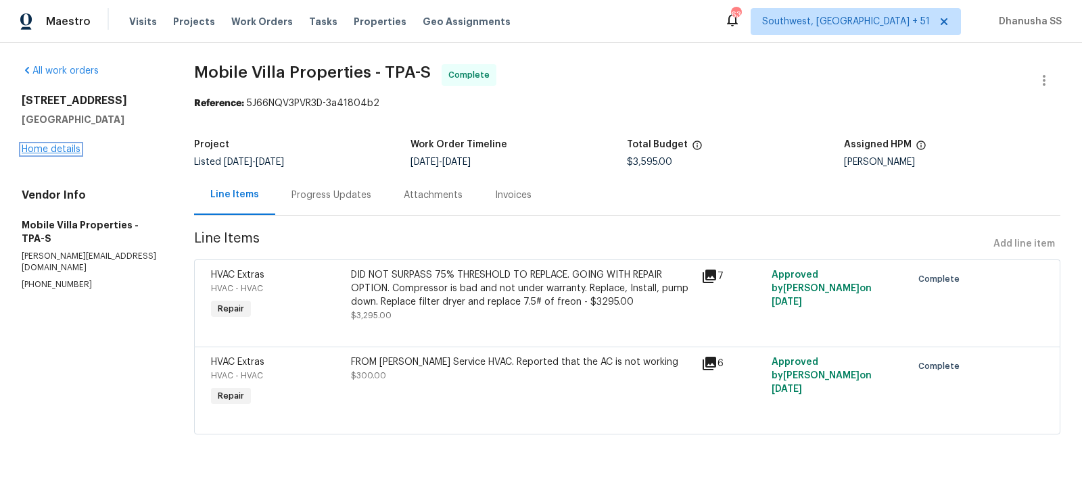
click at [43, 152] on link "Home details" at bounding box center [51, 149] width 59 height 9
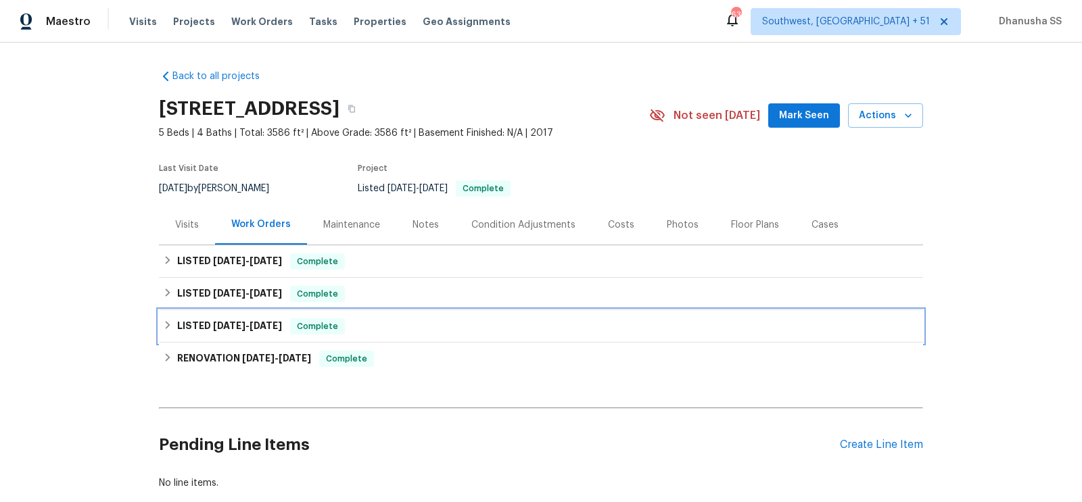
click at [412, 325] on div "LISTED 2/19/25 - 2/20/25 Complete" at bounding box center [541, 326] width 756 height 16
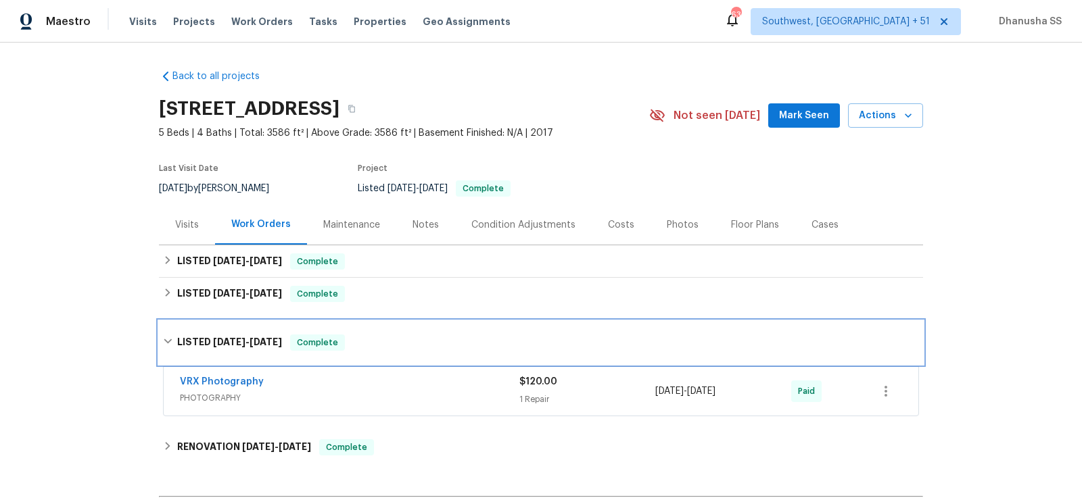
scroll to position [89, 0]
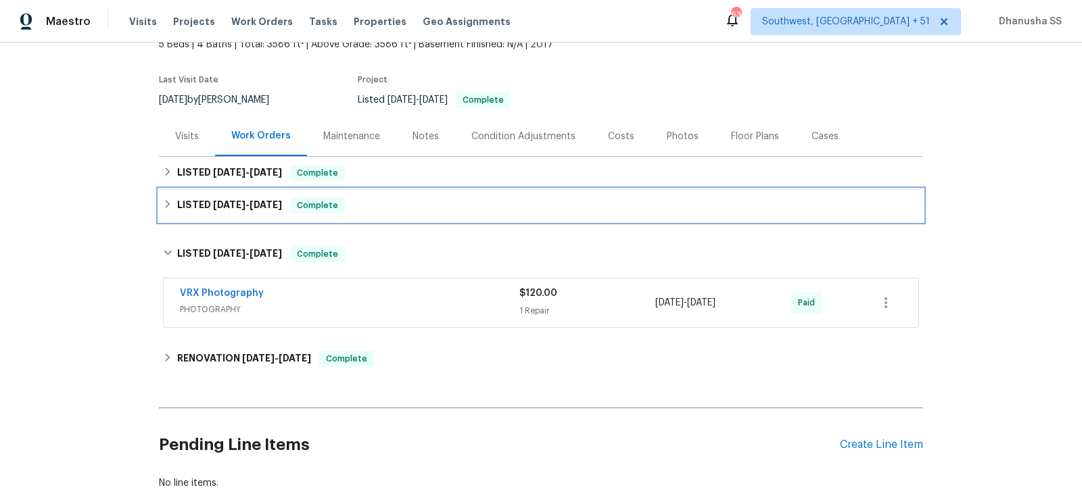
click at [412, 199] on div "LISTED 5/14/25 - 6/9/25 Complete" at bounding box center [541, 205] width 756 height 16
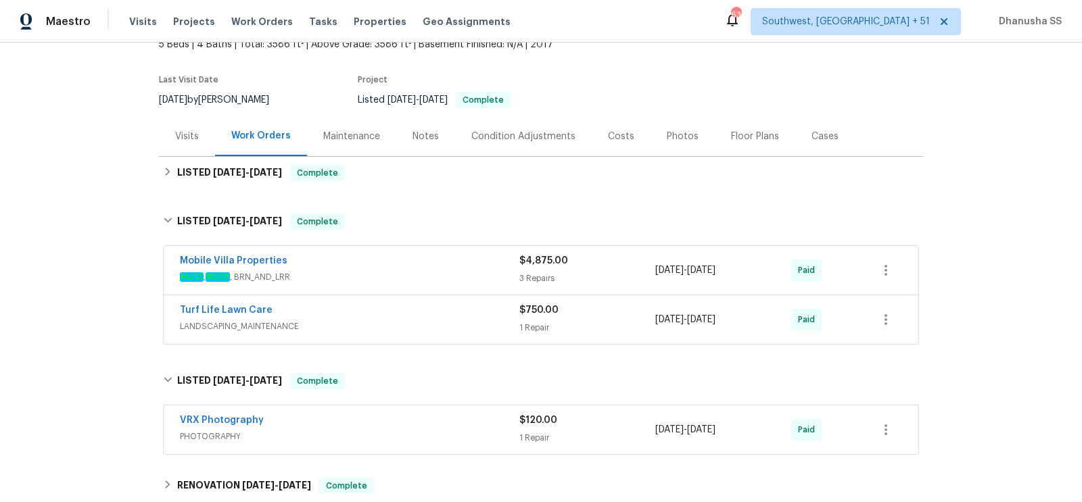
click at [432, 335] on div "Turf Life Lawn Care LANDSCAPING_MAINTENANCE $750.00 1 Repair 5/14/2025 - 5/16/2…" at bounding box center [541, 319] width 755 height 49
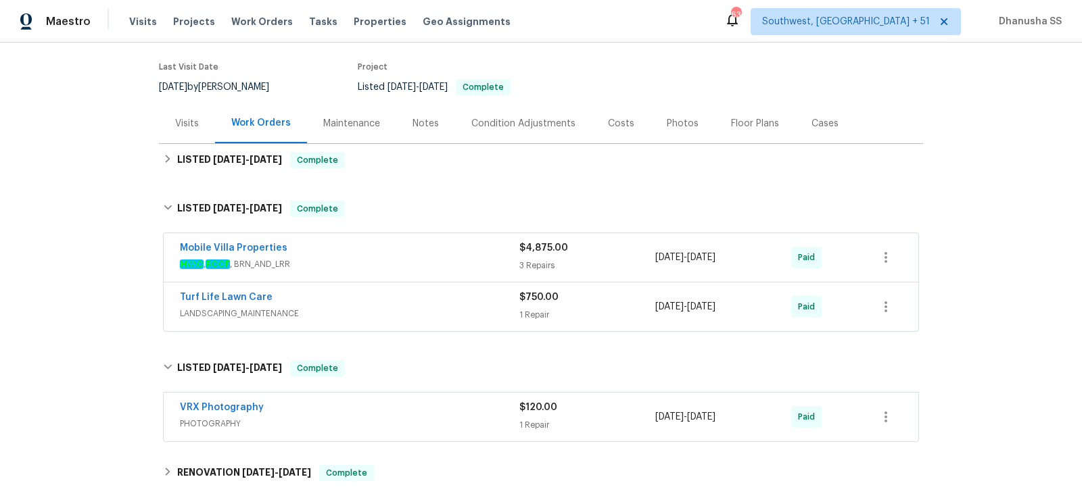
scroll to position [193, 0]
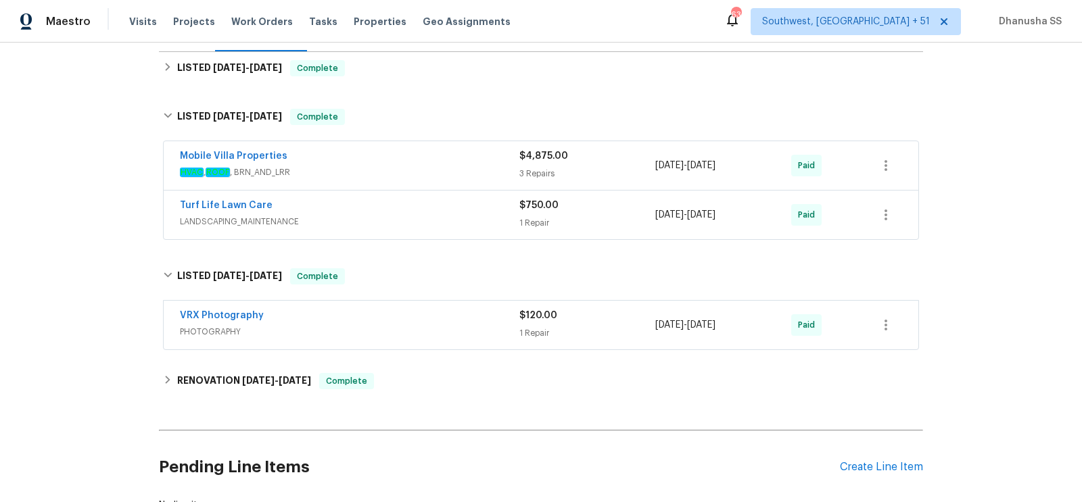
click at [437, 215] on span "LANDSCAPING_MAINTENANCE" at bounding box center [349, 222] width 339 height 14
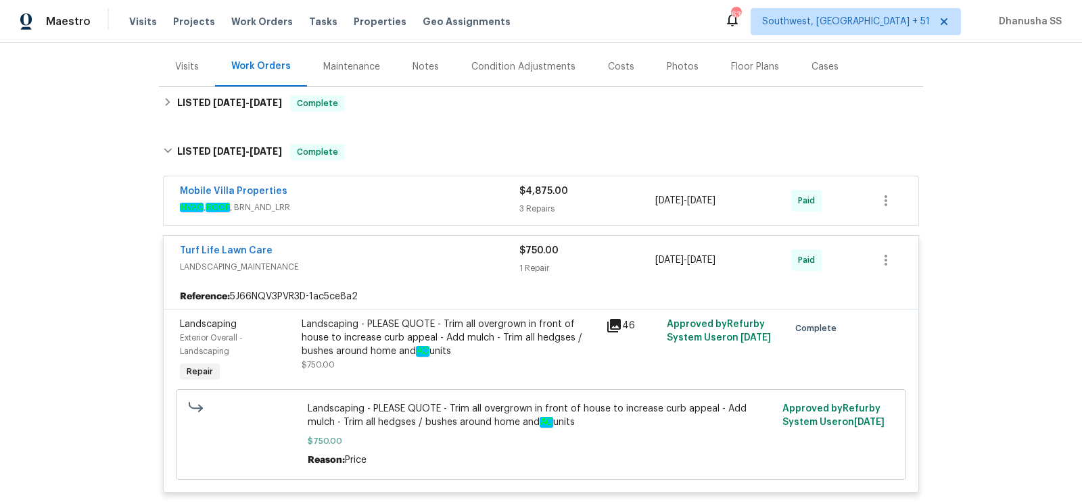
scroll to position [141, 0]
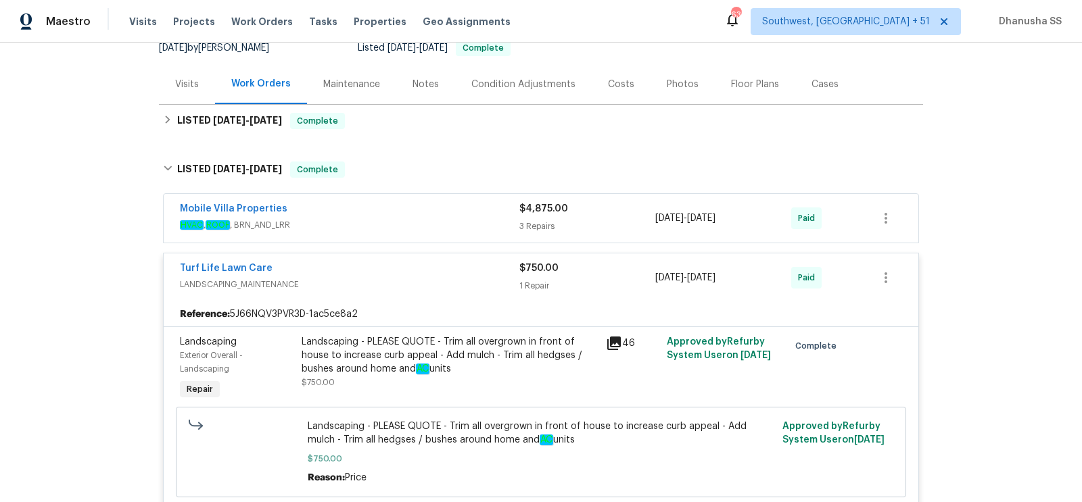
click at [429, 210] on div "Mobile Villa Properties" at bounding box center [349, 210] width 339 height 16
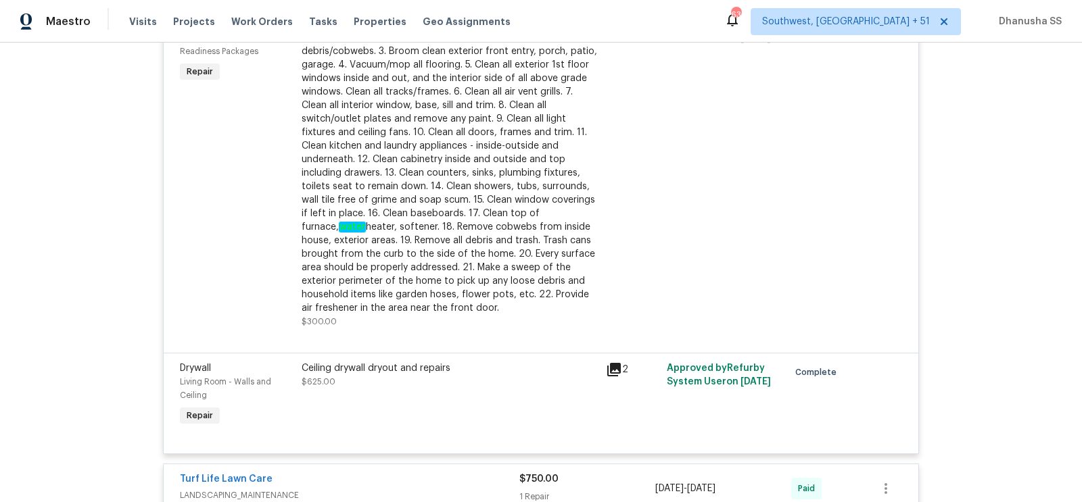
scroll to position [767, 0]
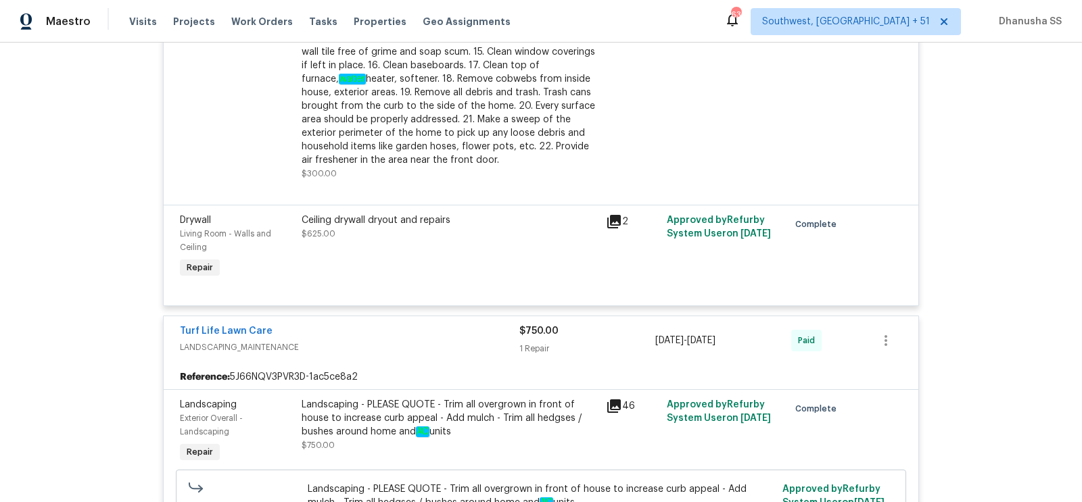
click at [433, 237] on div "Ceiling drywall dryout and repairs $625.00" at bounding box center [450, 227] width 296 height 27
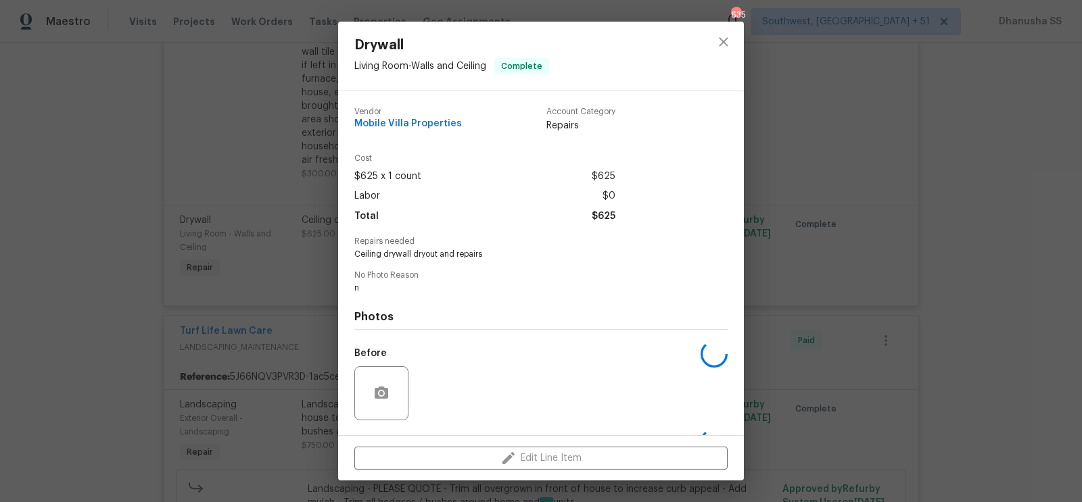
scroll to position [86, 0]
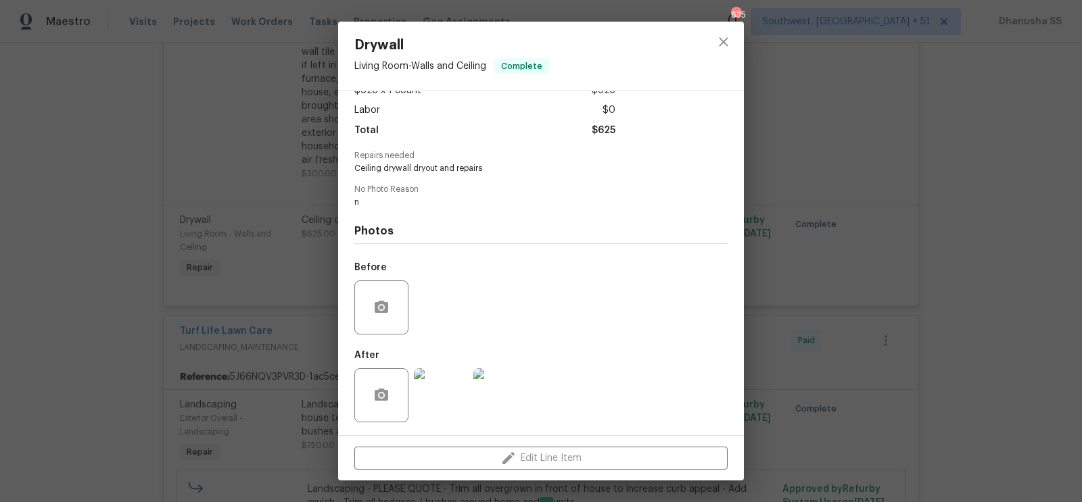
click at [434, 380] on img at bounding box center [441, 396] width 54 height 54
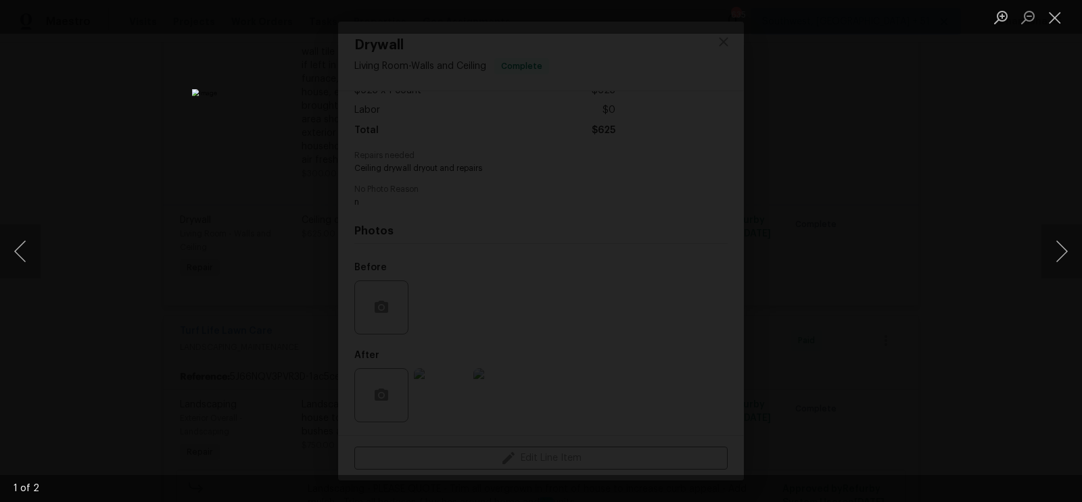
click at [980, 230] on div "Lightbox" at bounding box center [541, 251] width 1082 height 502
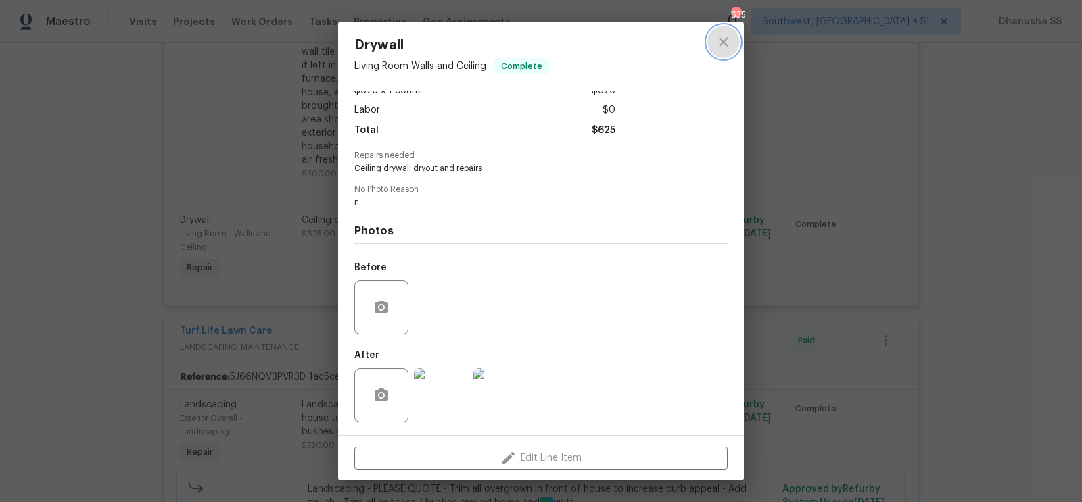
click at [721, 46] on icon "close" at bounding box center [723, 42] width 16 height 16
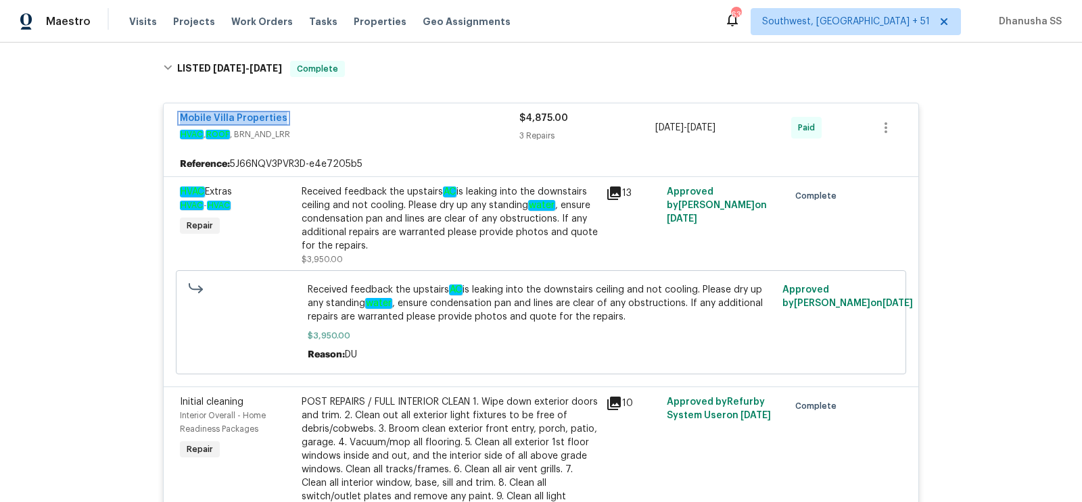
scroll to position [0, 0]
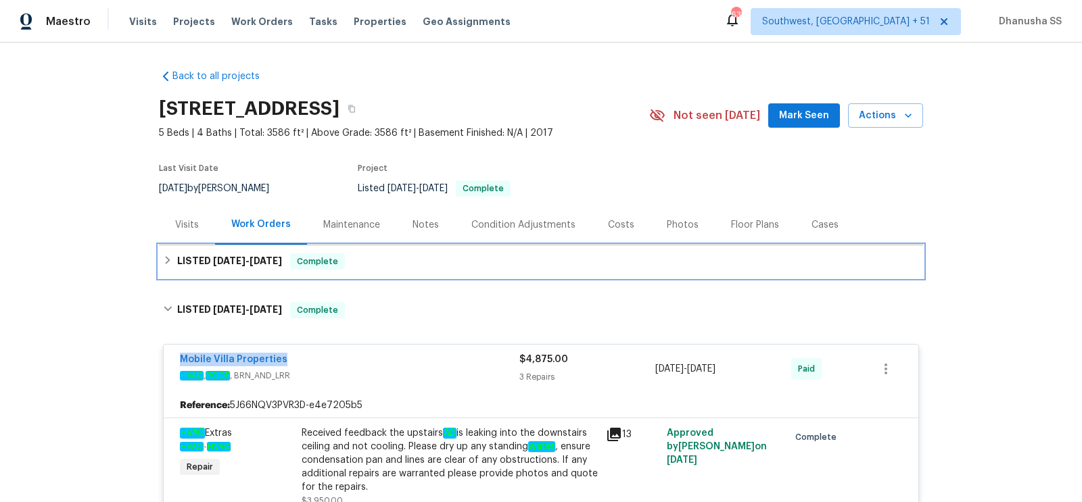
click at [398, 264] on div "LISTED 9/11/25 - 9/11/25 Complete" at bounding box center [541, 262] width 756 height 16
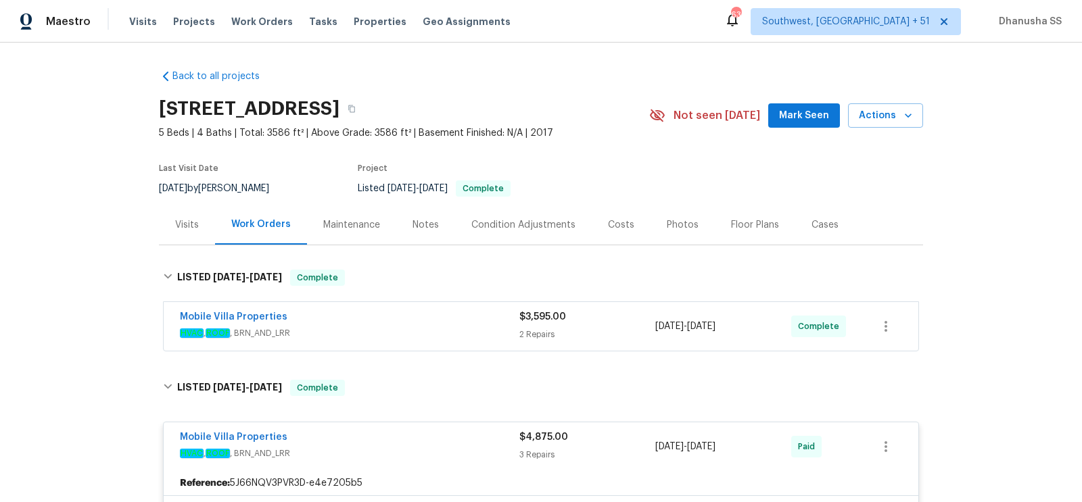
click at [444, 317] on div "Mobile Villa Properties" at bounding box center [349, 318] width 339 height 16
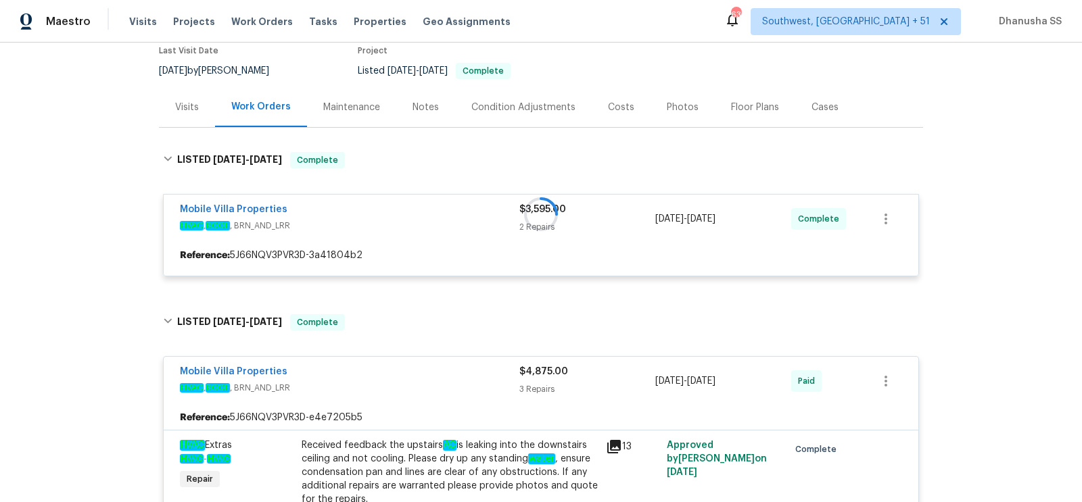
scroll to position [212, 0]
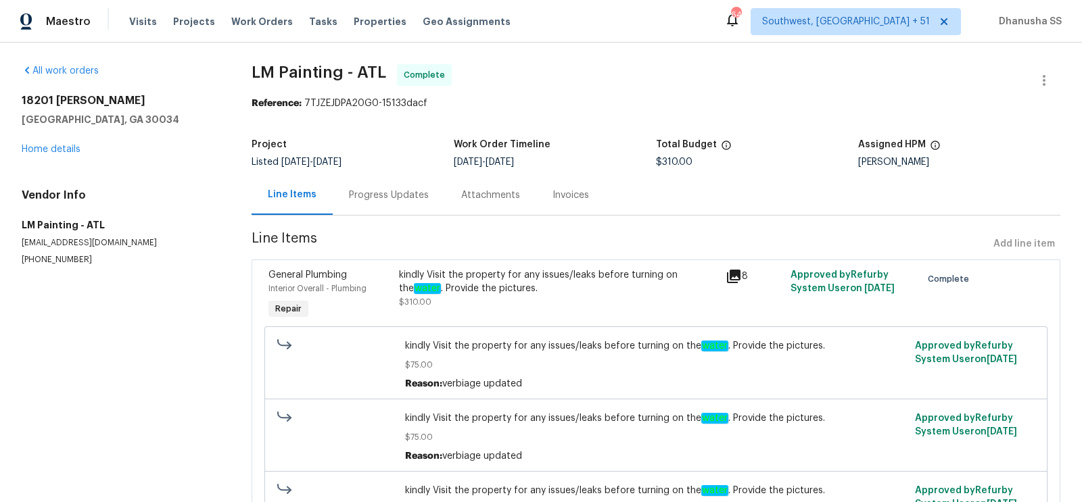
click at [396, 181] on div "Progress Updates" at bounding box center [389, 195] width 112 height 40
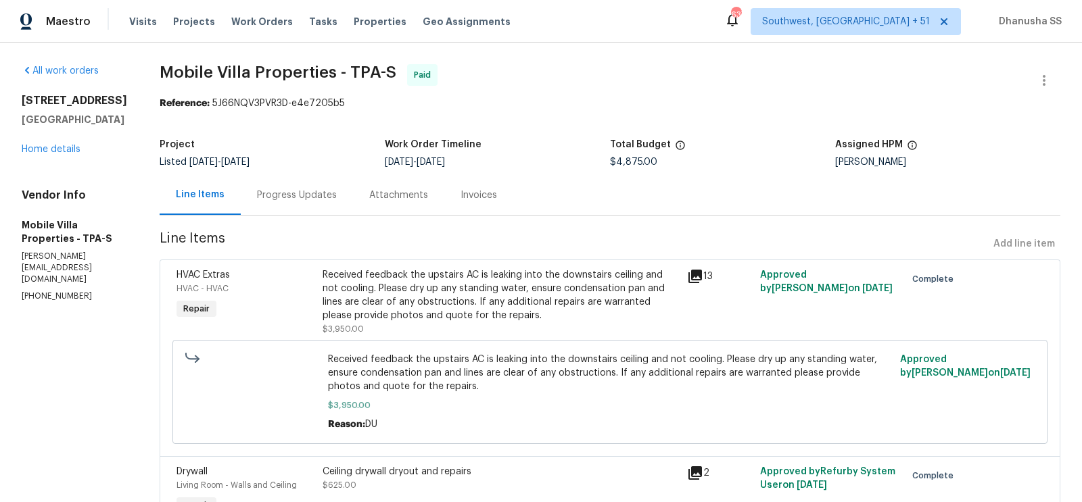
click at [257, 197] on div "Progress Updates" at bounding box center [297, 196] width 80 height 14
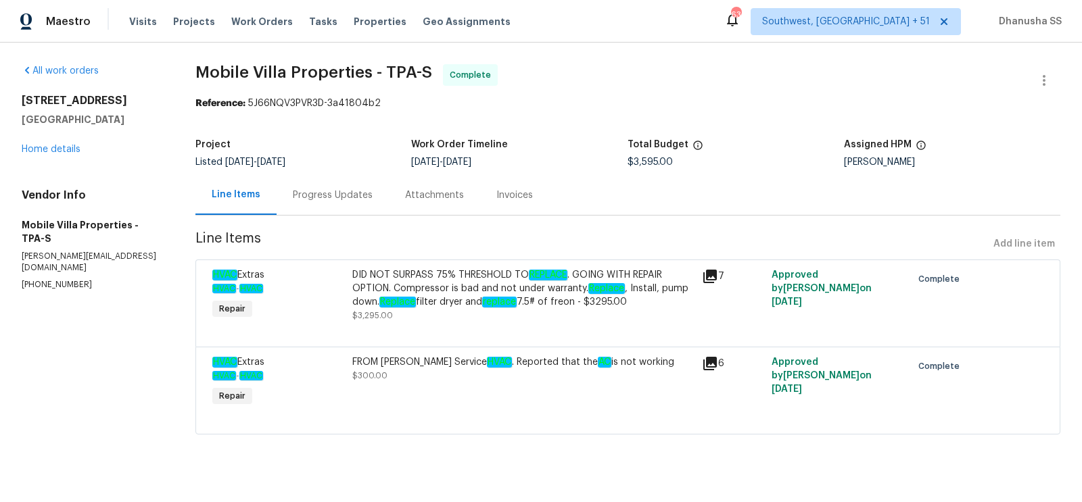
click at [322, 195] on div "Progress Updates" at bounding box center [333, 196] width 80 height 14
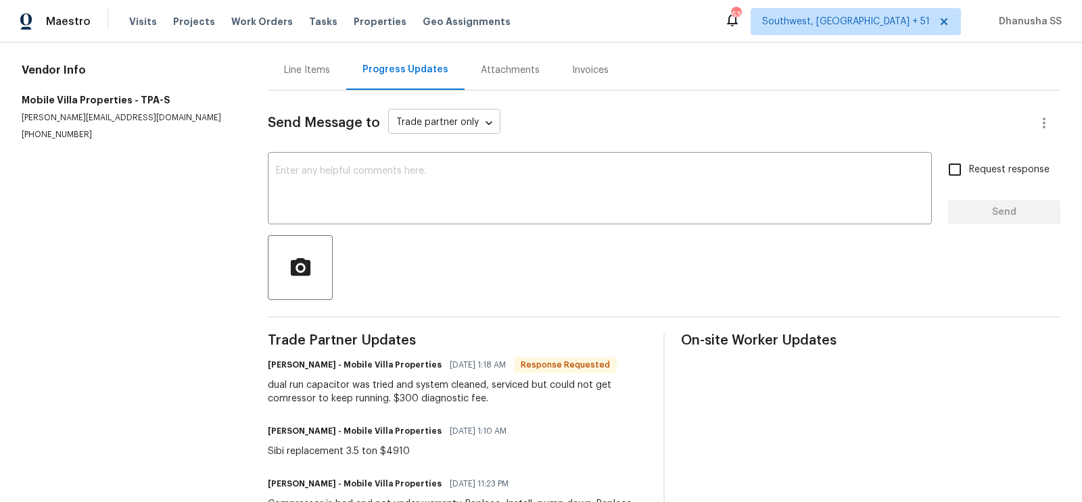
scroll to position [238, 0]
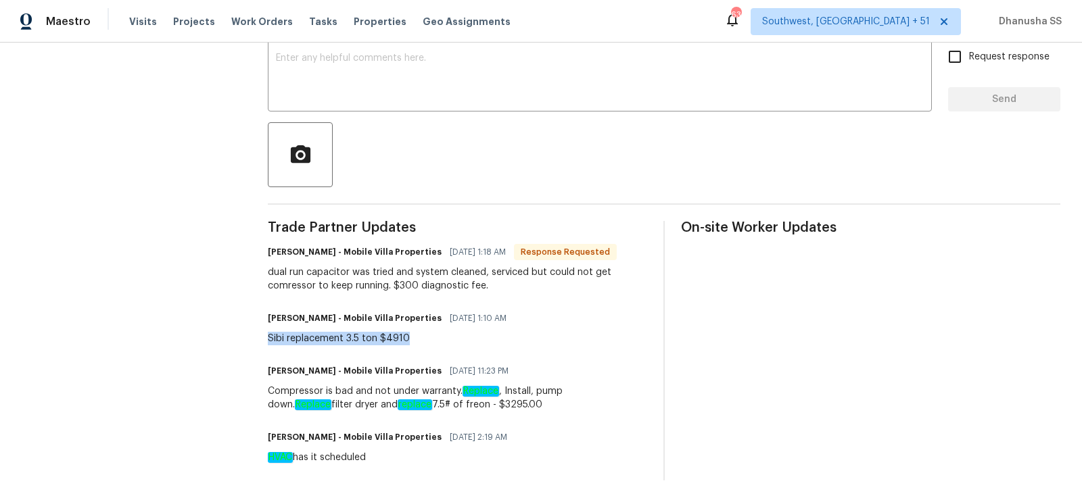
drag, startPoint x: 260, startPoint y: 335, endPoint x: 452, endPoint y: 346, distance: 191.6
click at [452, 346] on div "All work orders [STREET_ADDRESS][PERSON_NAME] Home details Vendor Info Mobile V…" at bounding box center [541, 154] width 1082 height 698
click at [452, 351] on div "Trade Partner Updates [PERSON_NAME] - Mobile Villa Properties [DATE] 1:18 AM Re…" at bounding box center [457, 351] width 379 height 260
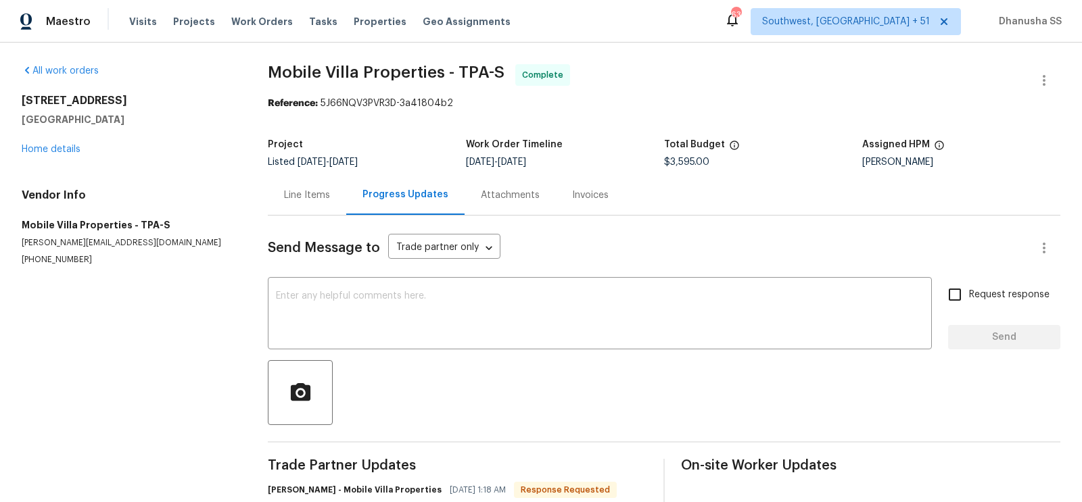
click at [305, 198] on div "Line Items" at bounding box center [307, 196] width 46 height 14
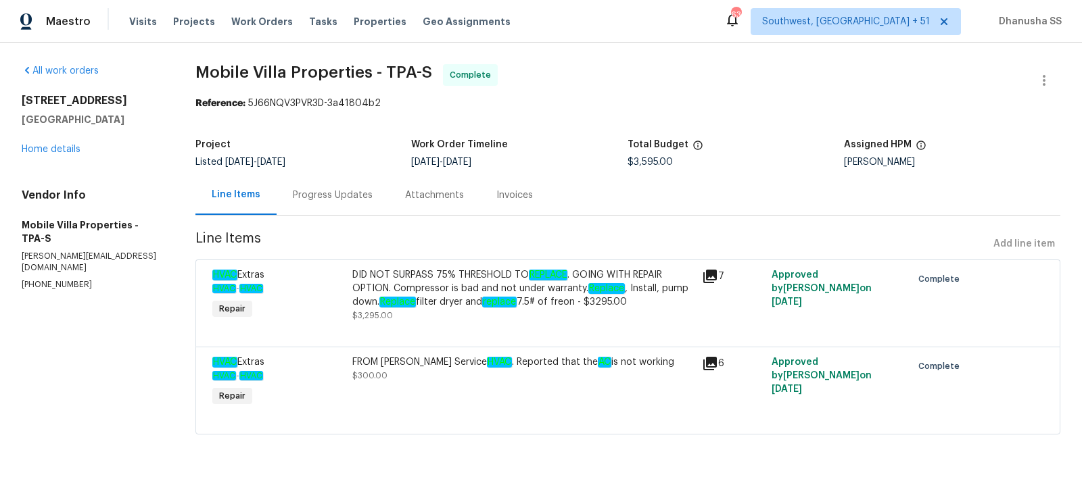
click at [334, 199] on div "Progress Updates" at bounding box center [333, 196] width 80 height 14
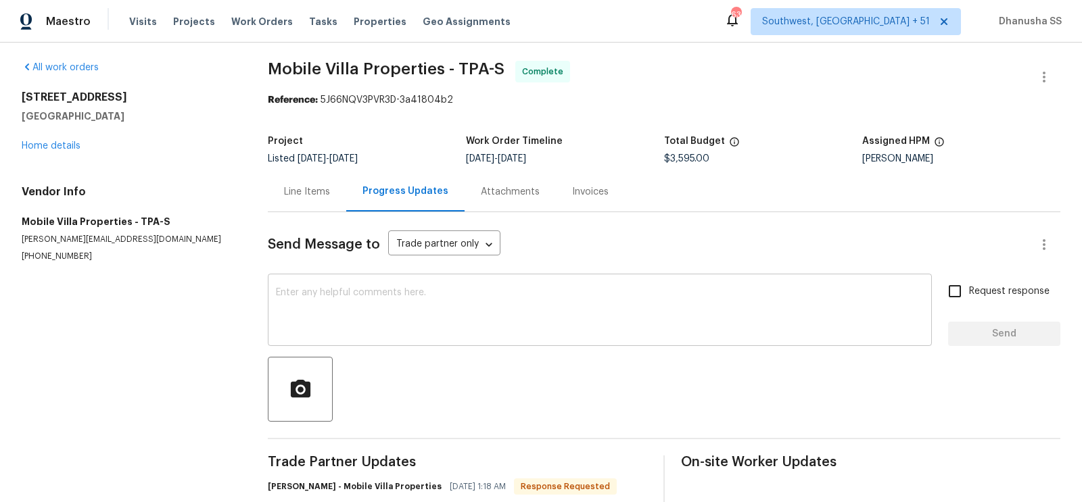
scroll to position [238, 0]
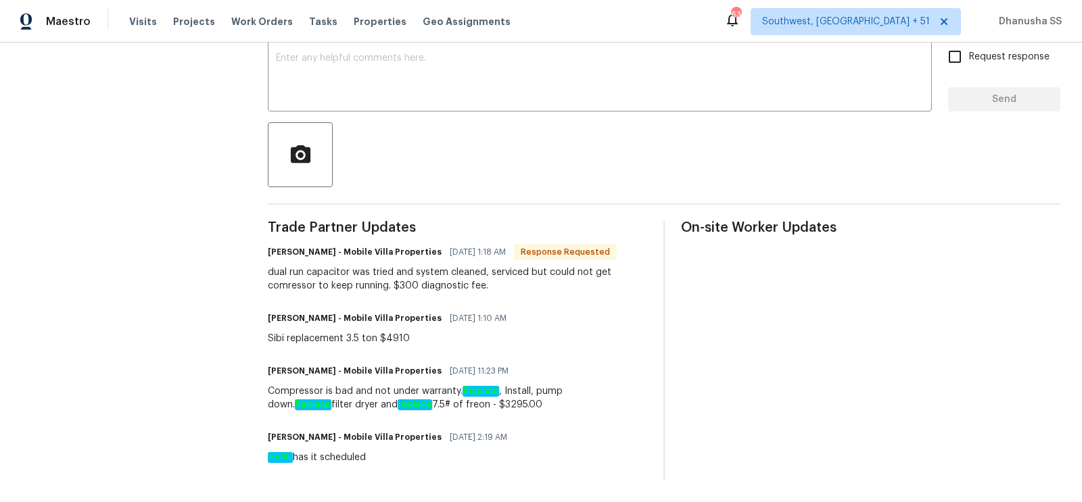
click at [465, 391] on em "Replace" at bounding box center [480, 391] width 37 height 11
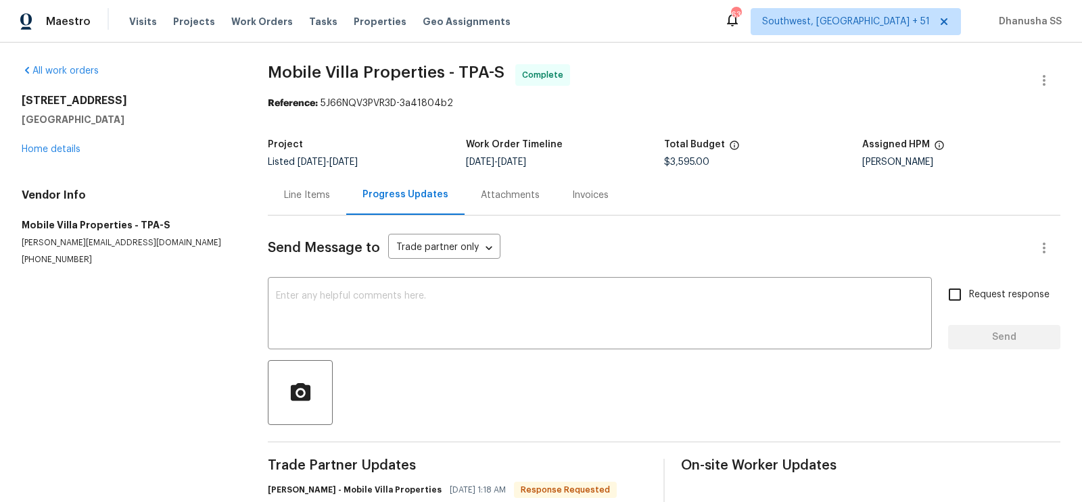
click at [282, 199] on div "Line Items" at bounding box center [307, 195] width 78 height 40
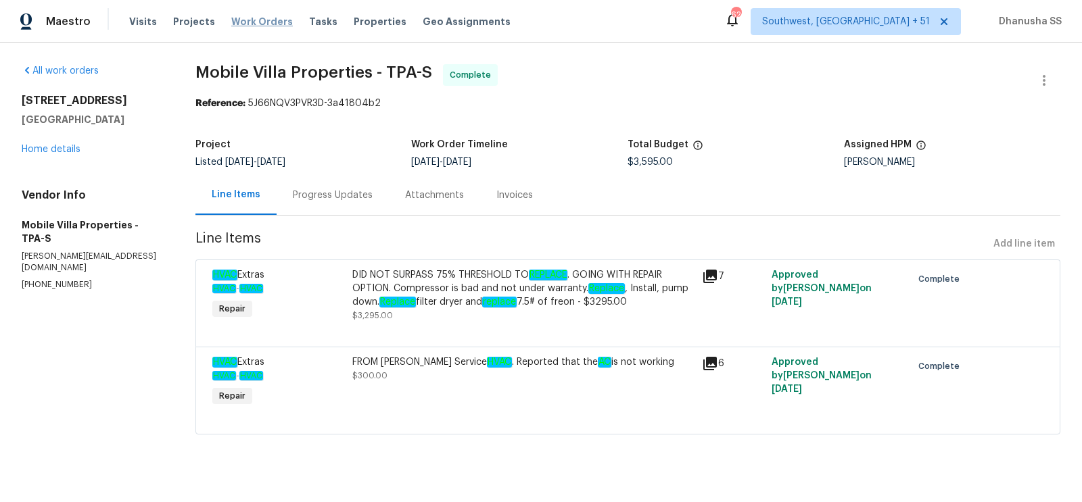
click at [235, 20] on span "Work Orders" at bounding box center [262, 22] width 62 height 14
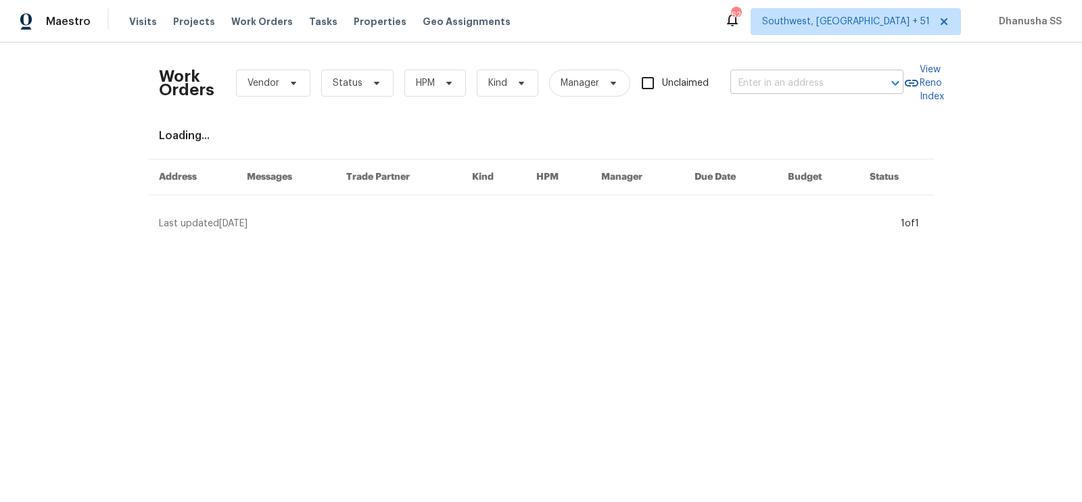
click at [815, 80] on input "text" at bounding box center [797, 83] width 135 height 21
paste input "[STREET_ADDRESS]"
type input "[STREET_ADDRESS]"
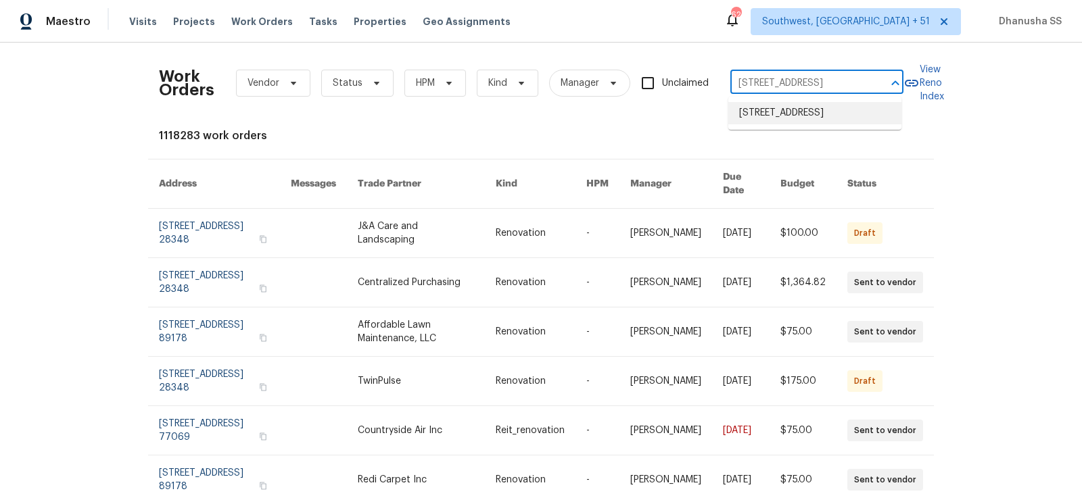
click at [796, 121] on li "[STREET_ADDRESS]" at bounding box center [814, 113] width 173 height 22
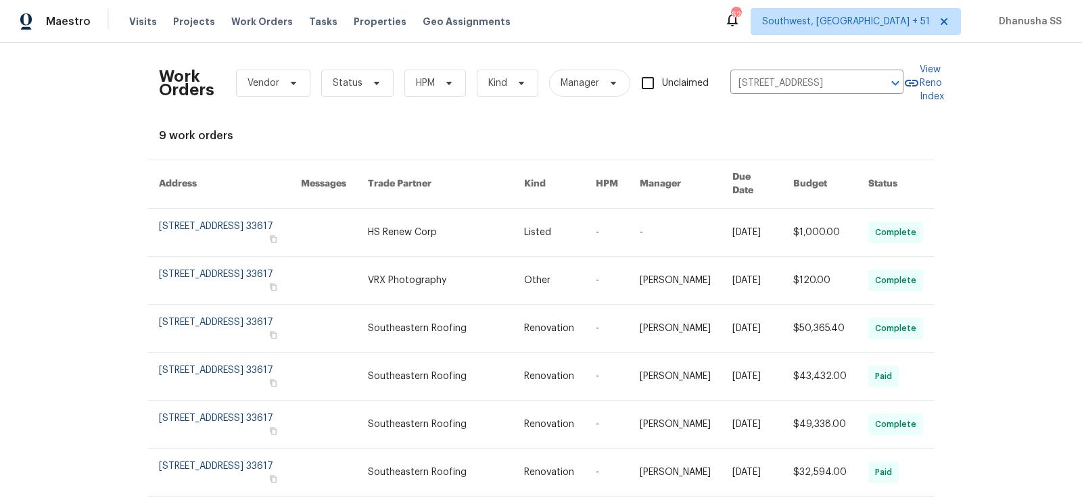
click at [559, 226] on link at bounding box center [560, 232] width 72 height 47
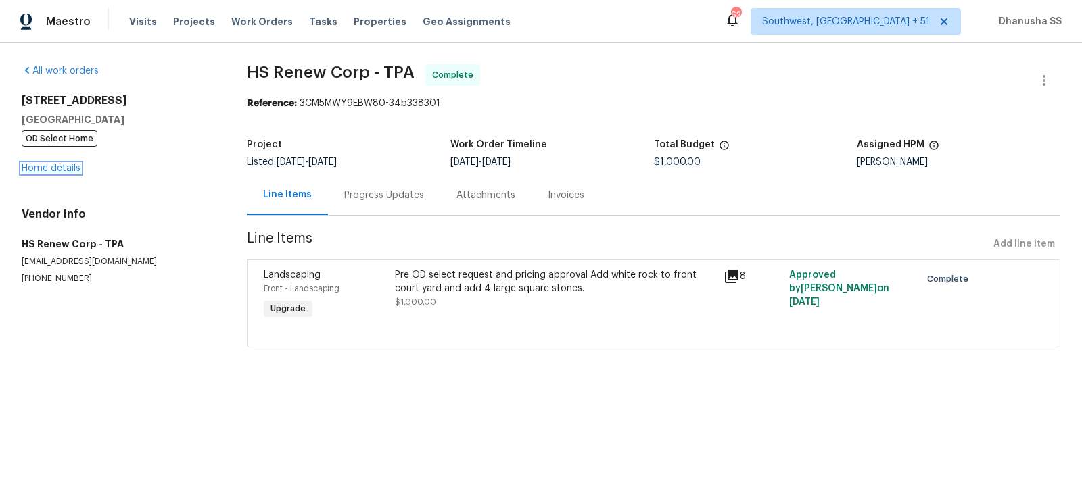
click at [55, 171] on link "Home details" at bounding box center [51, 168] width 59 height 9
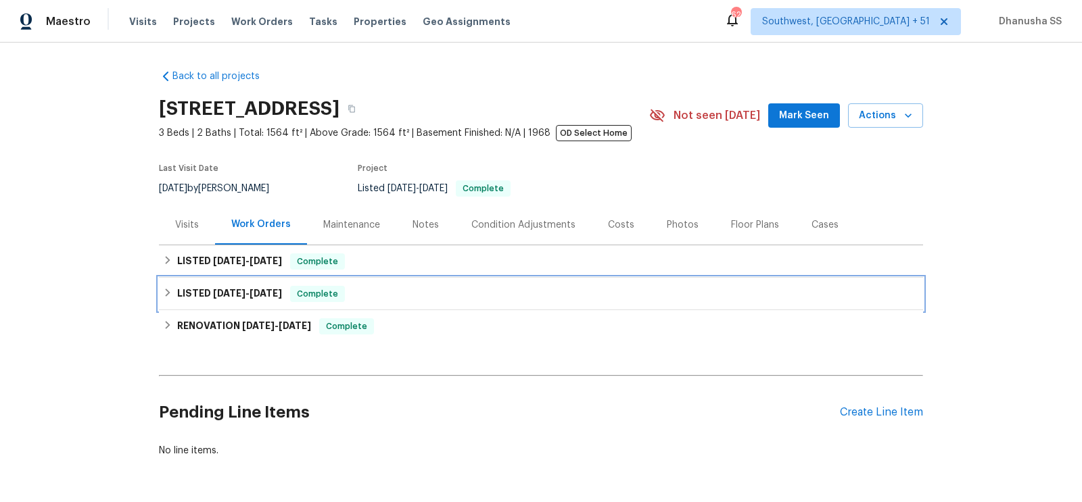
click at [437, 293] on div "LISTED [DATE] - [DATE] Complete" at bounding box center [541, 294] width 756 height 16
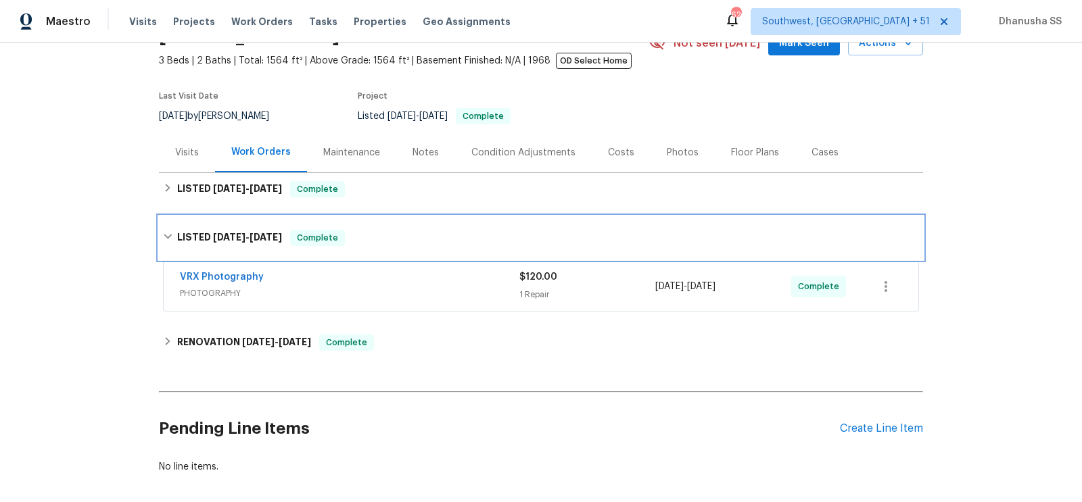
scroll to position [120, 0]
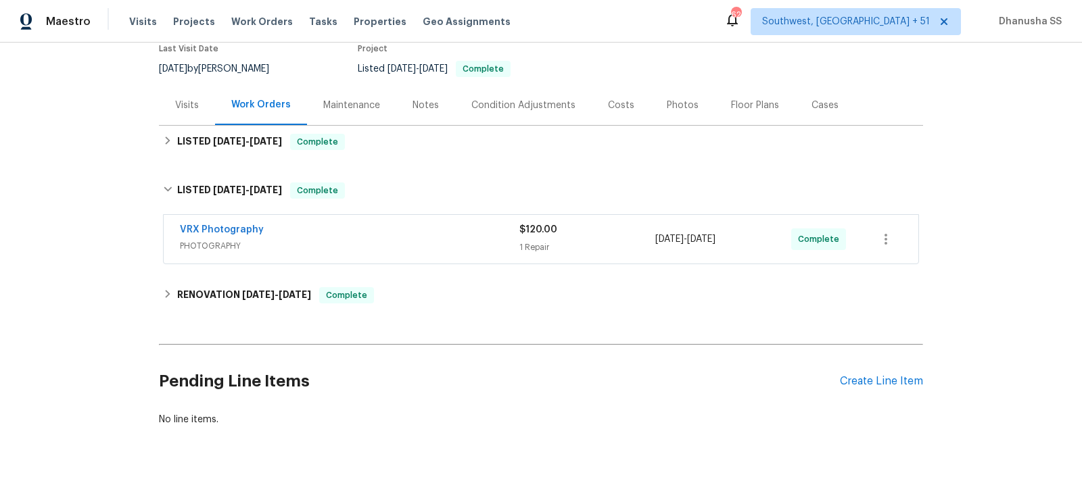
click at [439, 238] on div "VRX Photography" at bounding box center [349, 231] width 339 height 16
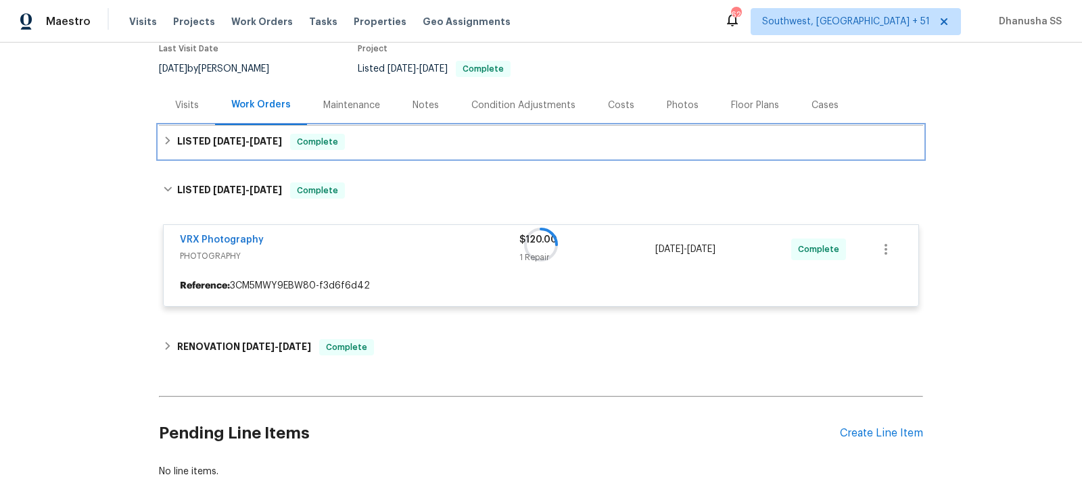
click at [405, 145] on div "LISTED [DATE] - [DATE] Complete" at bounding box center [541, 142] width 756 height 16
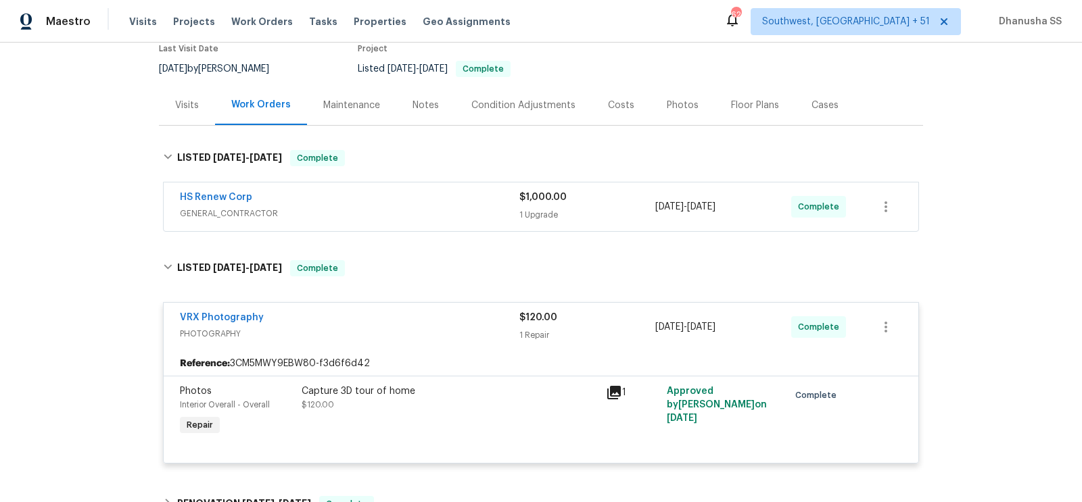
click at [427, 200] on div "HS Renew Corp" at bounding box center [349, 199] width 339 height 16
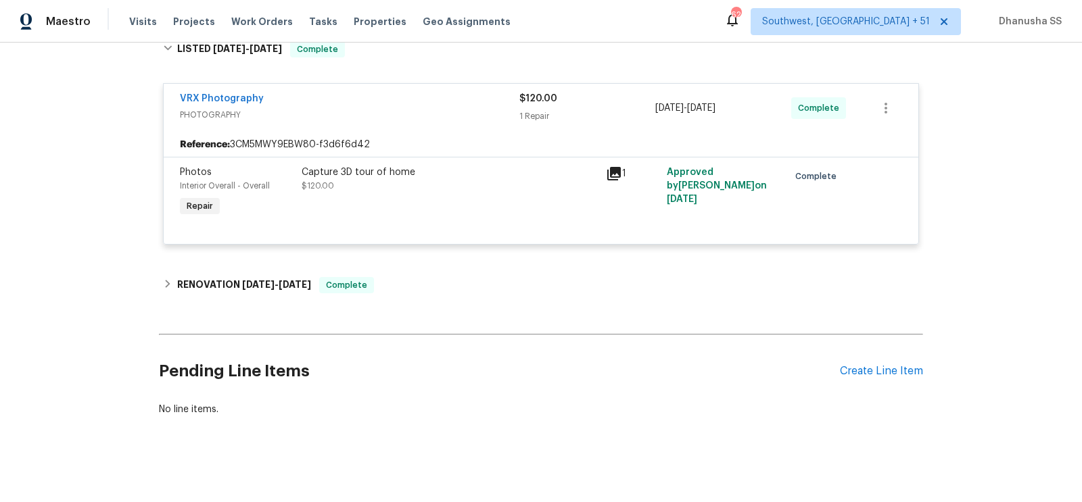
scroll to position [0, 0]
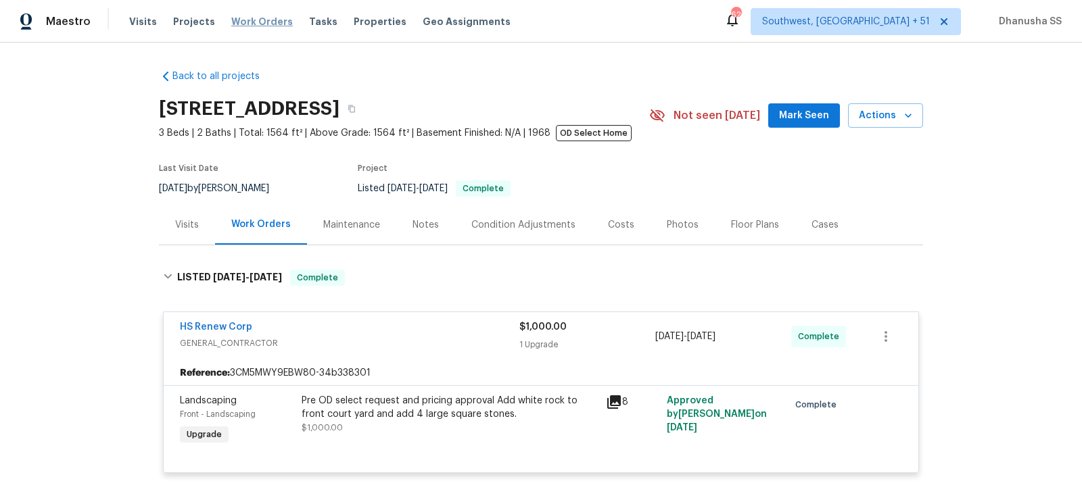
click at [260, 26] on span "Work Orders" at bounding box center [262, 22] width 62 height 14
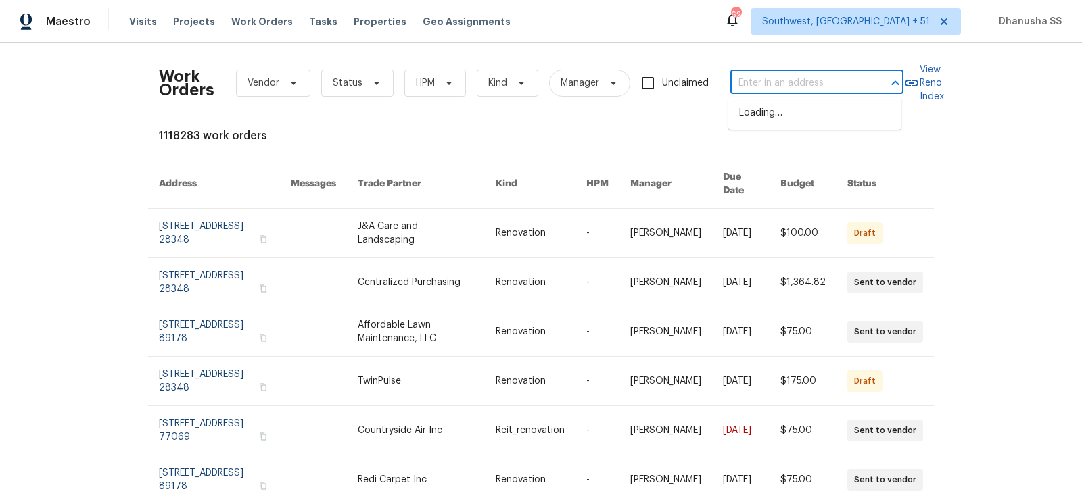
click at [760, 75] on input "text" at bounding box center [797, 83] width 135 height 21
paste input "[STREET_ADDRESS]"
type input "[STREET_ADDRESS]"
click at [759, 111] on li "[STREET_ADDRESS]" at bounding box center [814, 113] width 173 height 22
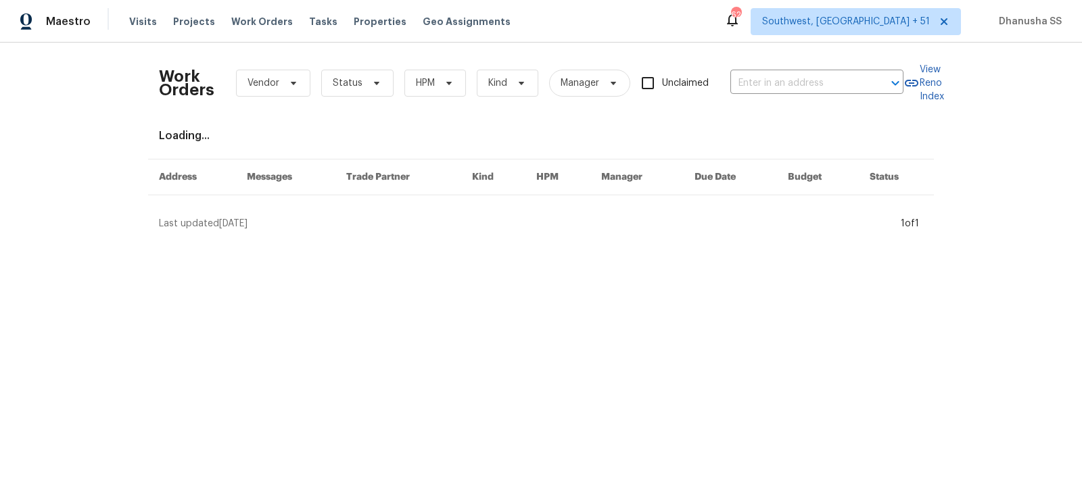
type input "[STREET_ADDRESS]"
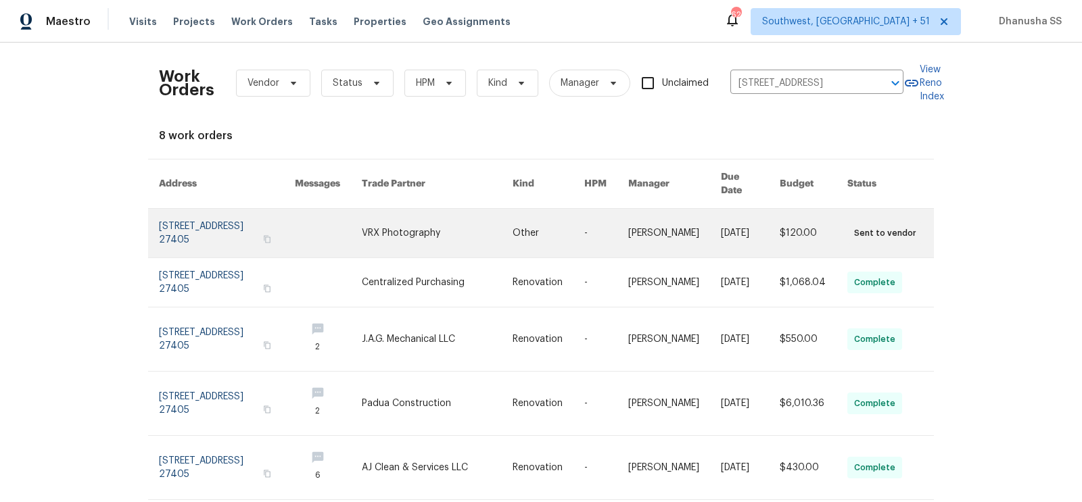
click at [513, 209] on link at bounding box center [437, 233] width 151 height 49
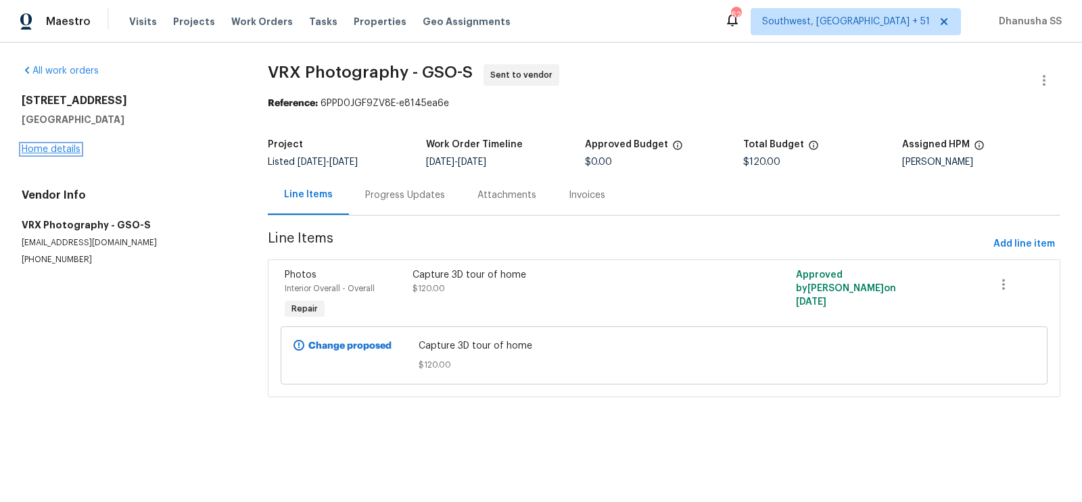
click at [66, 152] on link "Home details" at bounding box center [51, 149] width 59 height 9
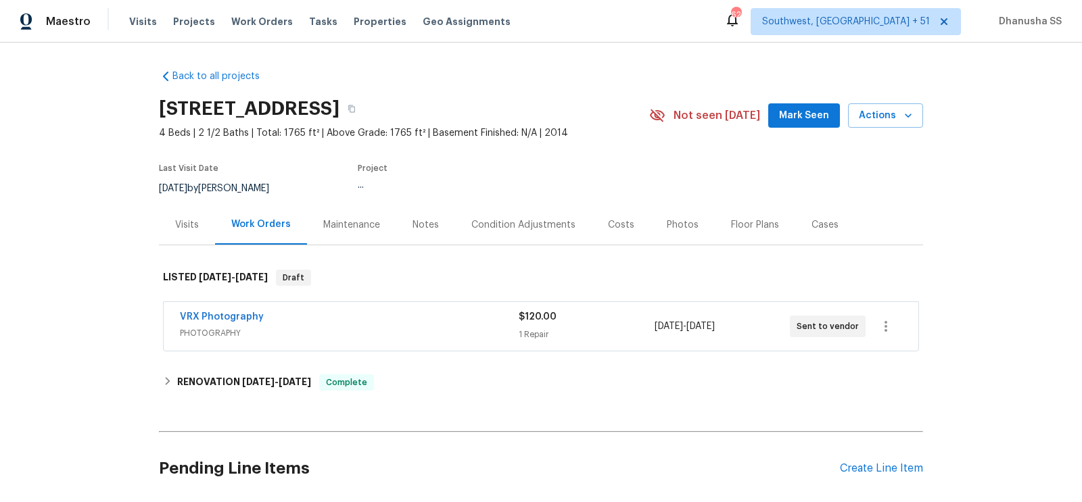
scroll to position [85, 0]
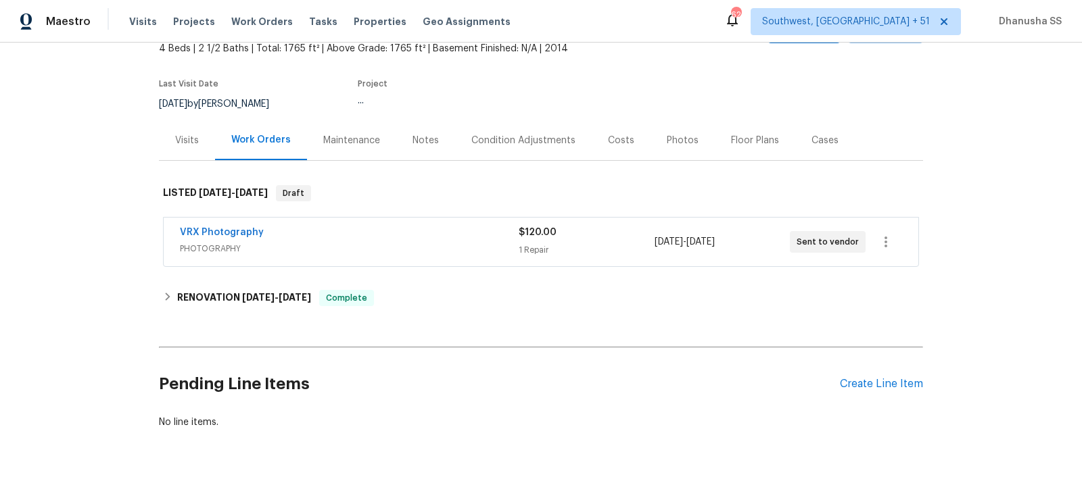
click at [170, 137] on div "Visits" at bounding box center [187, 140] width 56 height 40
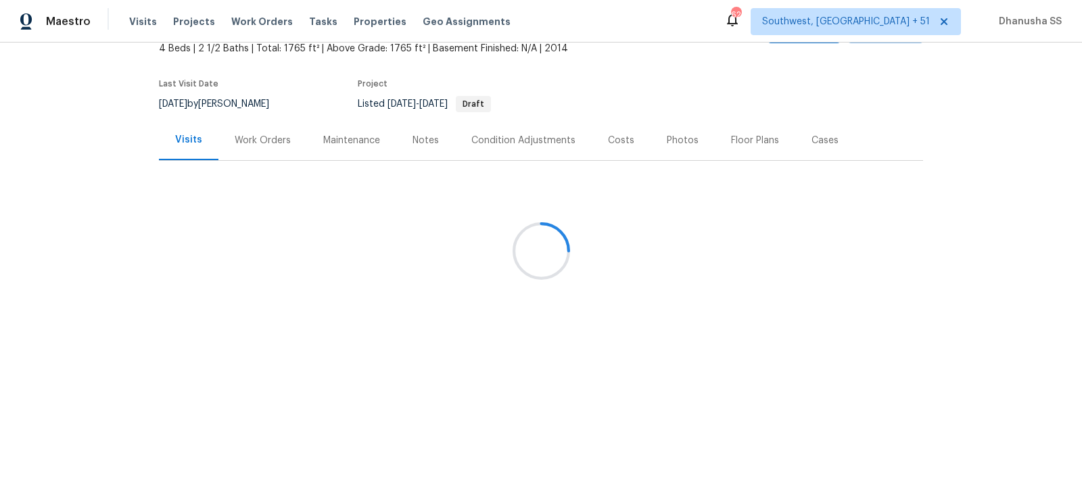
scroll to position [124, 0]
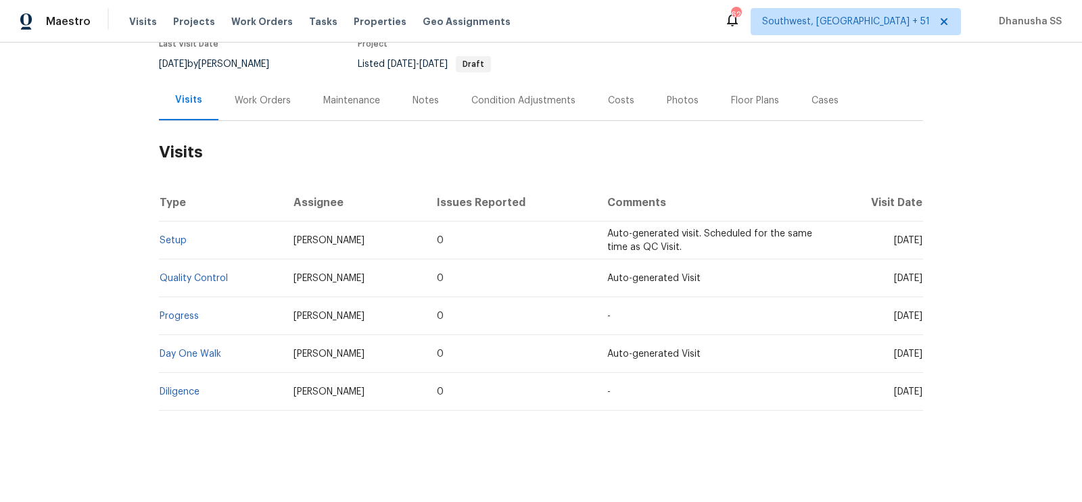
click at [199, 343] on td "Day One Walk" at bounding box center [221, 354] width 124 height 38
click at [198, 351] on link "Day One Walk" at bounding box center [191, 354] width 62 height 9
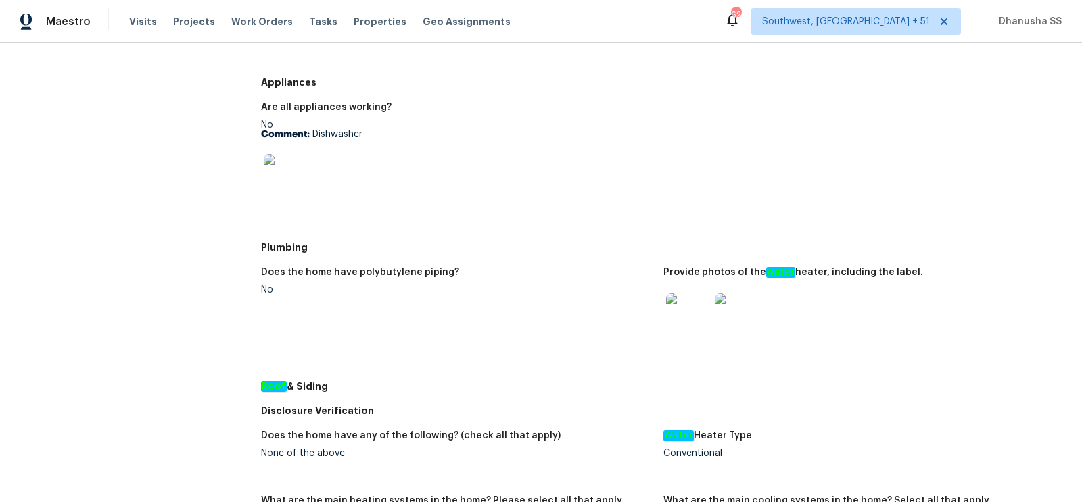
scroll to position [680, 0]
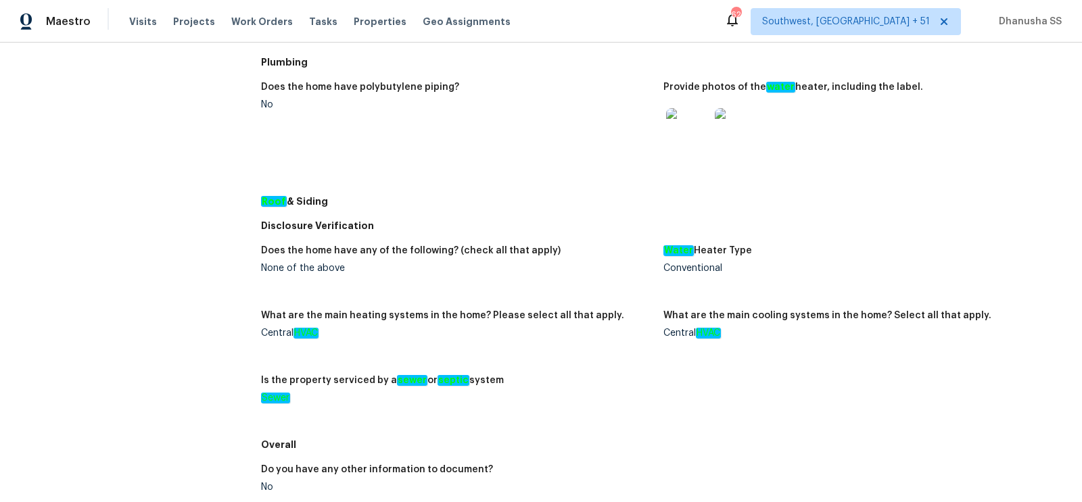
click at [729, 121] on img at bounding box center [736, 129] width 43 height 43
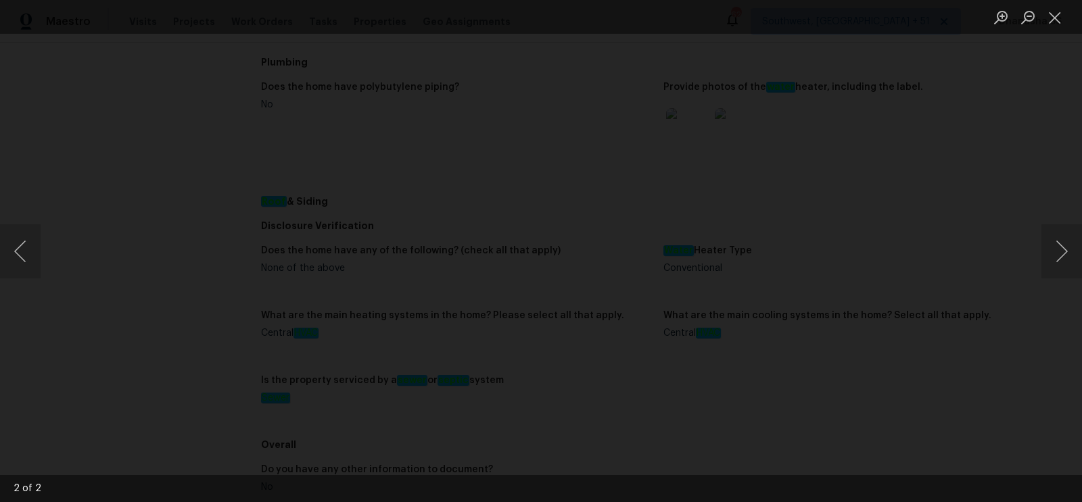
click at [377, 291] on img "Lightbox" at bounding box center [495, 273] width 1188 height 552
click at [971, 193] on div "Lightbox" at bounding box center [541, 251] width 1082 height 502
